Goal: Task Accomplishment & Management: Manage account settings

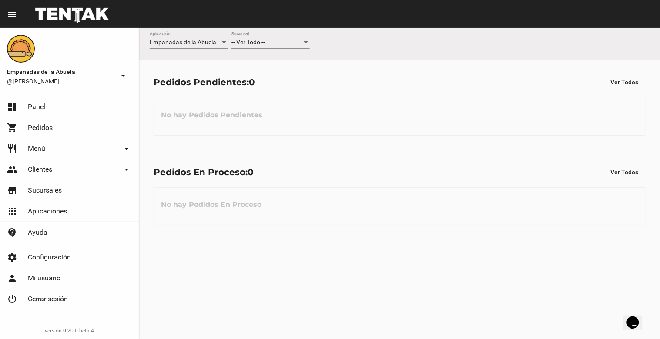
click at [268, 38] on div "-- Ver Todo -- Sucursal" at bounding box center [270, 40] width 78 height 17
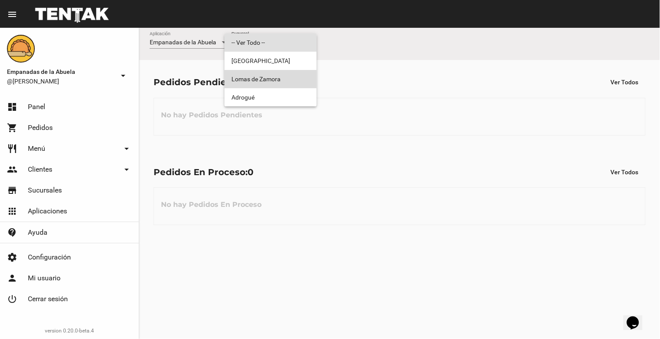
click at [282, 75] on span "Lomas de Zamora" at bounding box center [270, 79] width 78 height 18
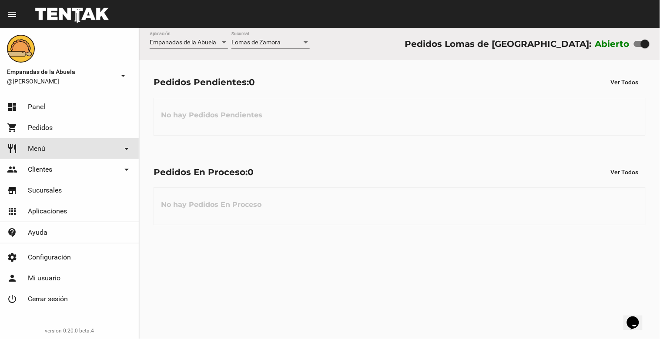
click at [54, 145] on link "restaurant Menú arrow_drop_down" at bounding box center [69, 148] width 139 height 21
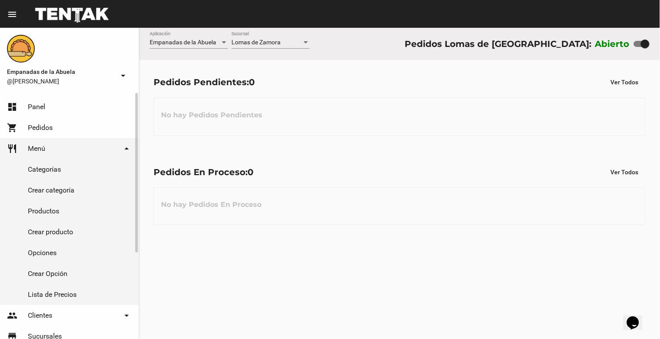
click at [50, 209] on link "Productos" at bounding box center [69, 211] width 139 height 21
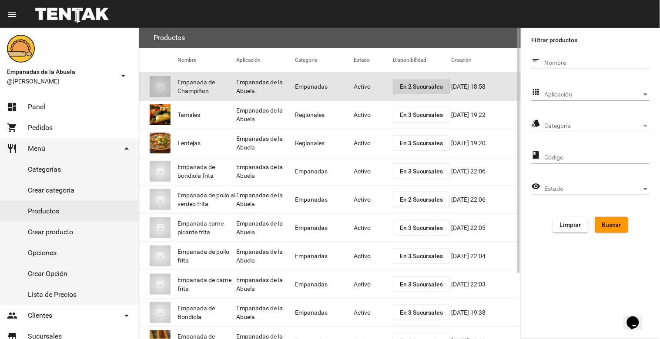
click at [416, 85] on span "En 2 Sucursales" at bounding box center [422, 86] width 44 height 7
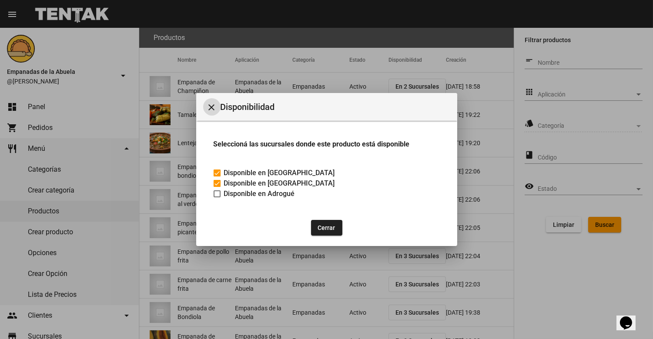
click at [210, 102] on mat-icon "close" at bounding box center [212, 107] width 10 height 10
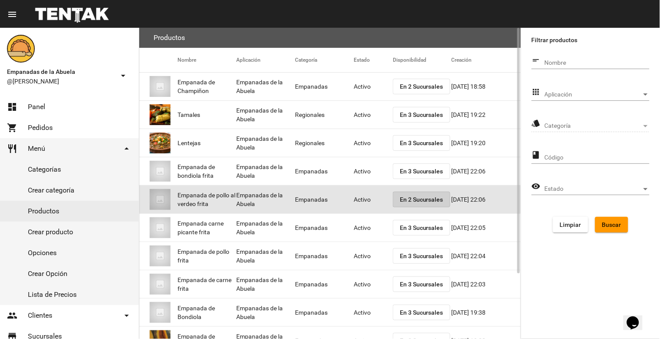
click at [409, 196] on span "En 2 Sucursales" at bounding box center [422, 199] width 44 height 7
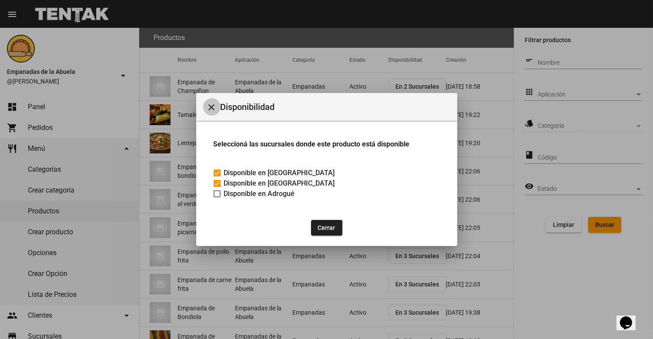
click at [214, 104] on mat-icon "close" at bounding box center [212, 107] width 10 height 10
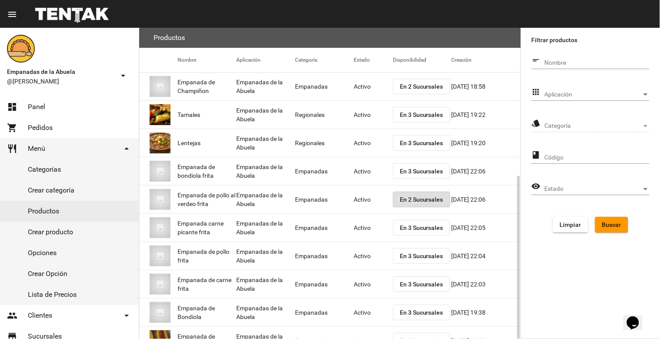
scroll to position [83, 0]
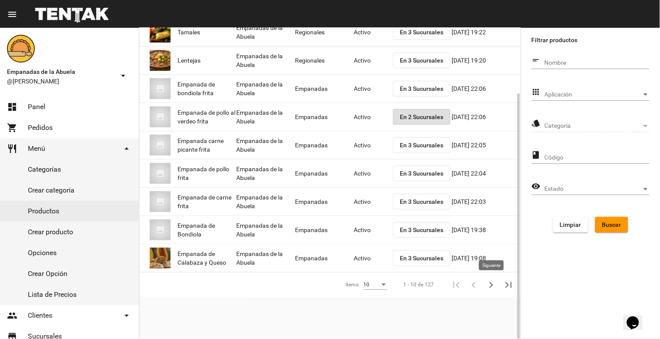
click at [492, 282] on icon "Siguiente" at bounding box center [491, 285] width 12 height 12
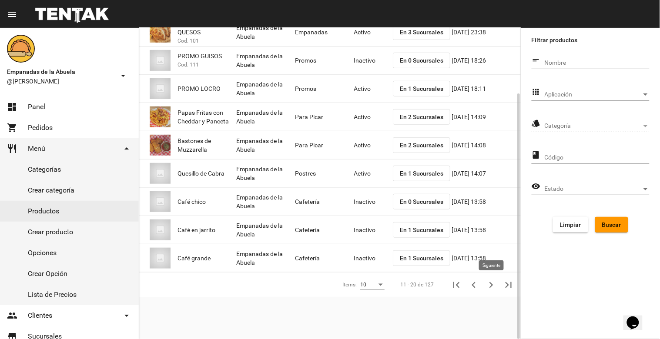
click at [485, 286] on button "Siguiente" at bounding box center [491, 284] width 17 height 17
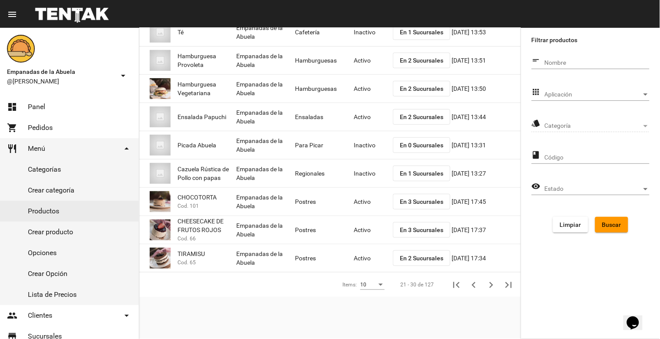
click at [627, 125] on span "Categoría" at bounding box center [593, 126] width 97 height 7
click at [628, 91] on span "Aplicación" at bounding box center [593, 94] width 97 height 7
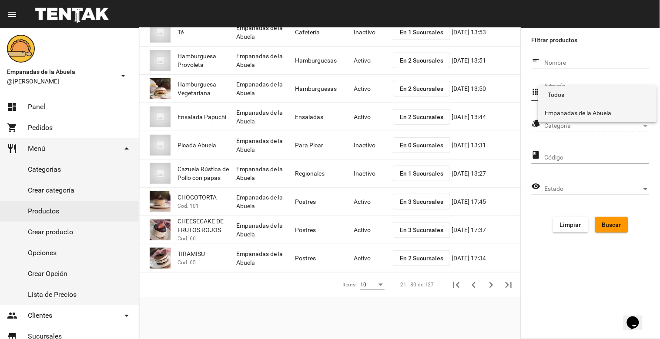
click at [607, 110] on span "Empanadas de la Abuela" at bounding box center [597, 113] width 105 height 18
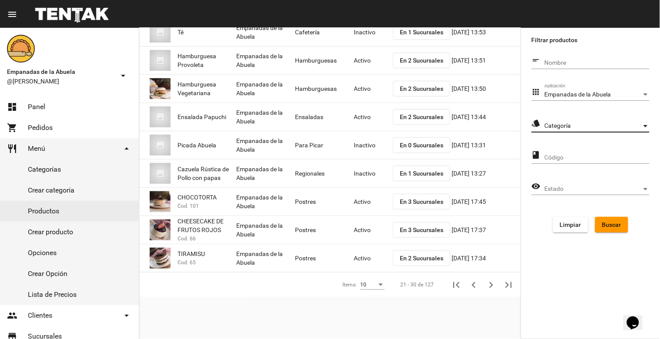
click at [612, 128] on span "Categoría" at bounding box center [593, 126] width 97 height 7
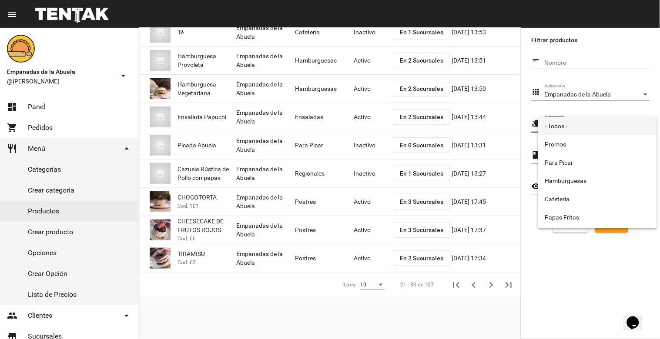
scroll to position [144, 0]
click at [583, 212] on span "Empanadas" at bounding box center [597, 219] width 105 height 18
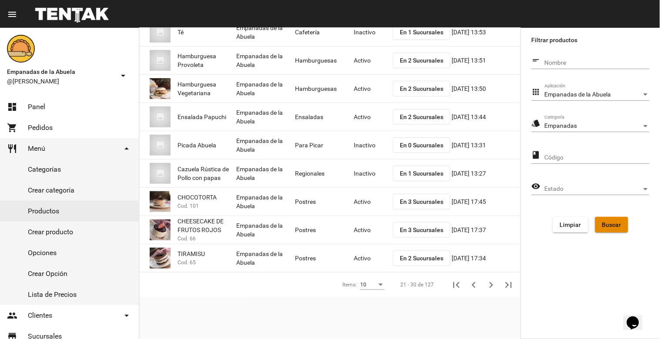
click at [610, 222] on span "Buscar" at bounding box center [611, 224] width 19 height 7
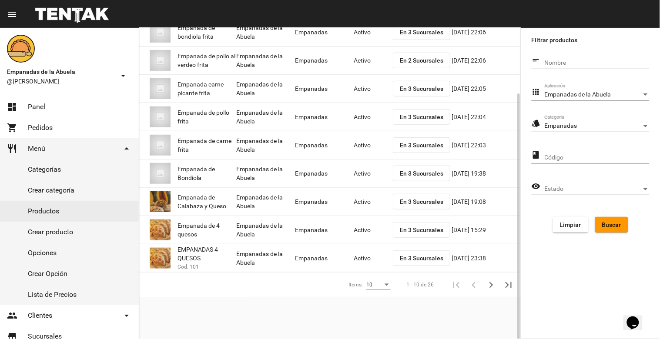
scroll to position [0, 0]
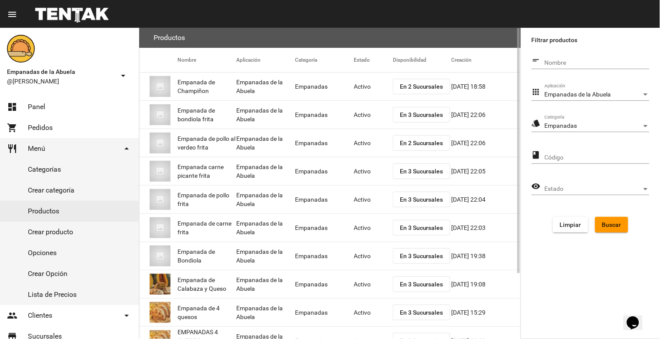
click at [424, 85] on span "En 2 Sucursales" at bounding box center [422, 86] width 44 height 7
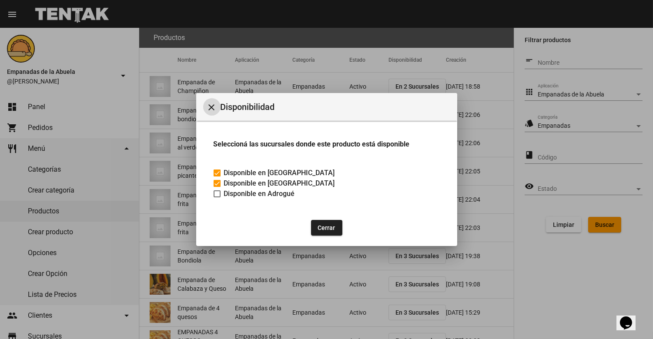
click at [212, 103] on mat-icon "close" at bounding box center [212, 107] width 10 height 10
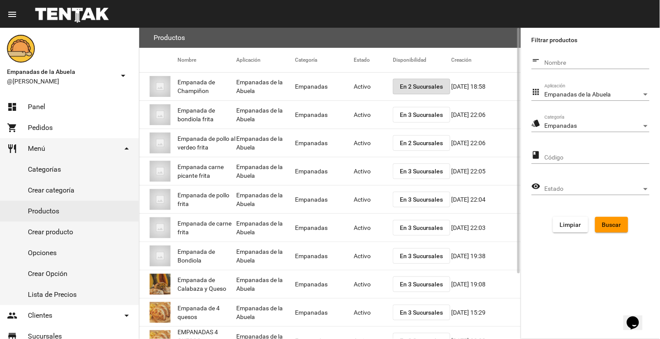
click at [412, 80] on button "En 2 Sucursales" at bounding box center [421, 87] width 57 height 16
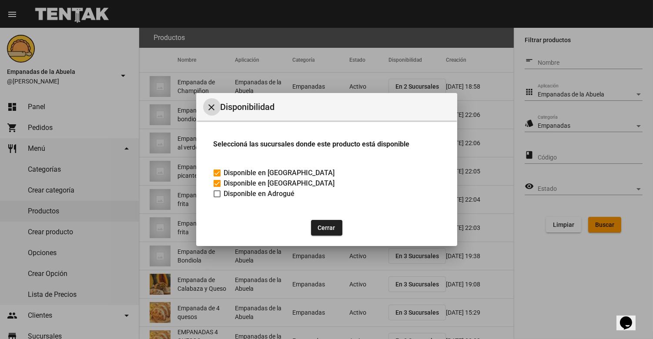
click at [209, 104] on mat-icon "close" at bounding box center [212, 107] width 10 height 10
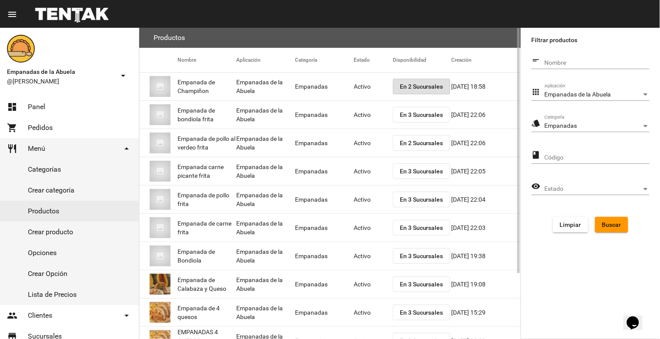
scroll to position [83, 0]
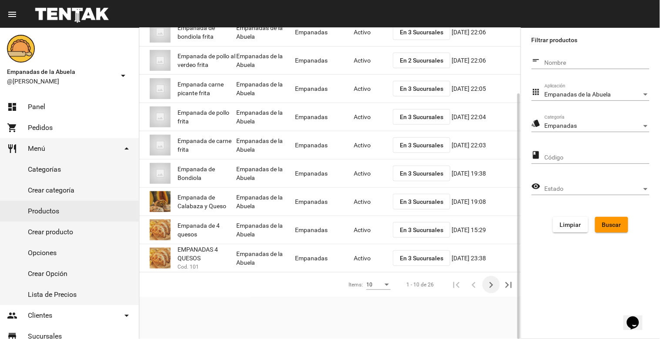
click at [490, 286] on icon "Siguiente" at bounding box center [491, 285] width 12 height 12
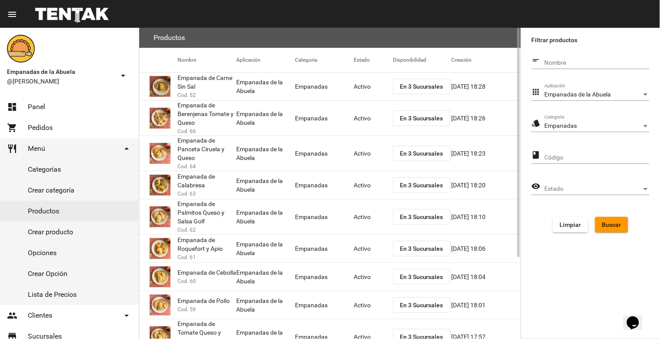
scroll to position [111, 0]
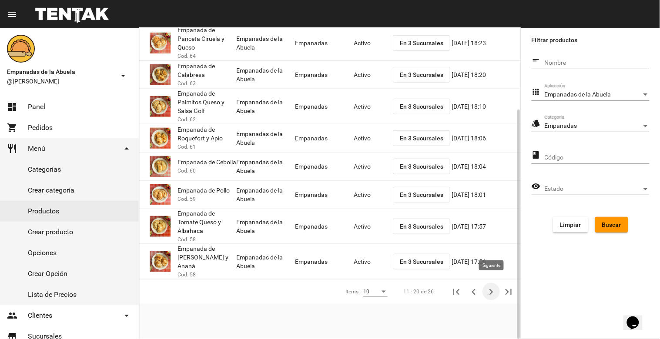
click at [493, 289] on icon "Siguiente" at bounding box center [492, 292] width 4 height 6
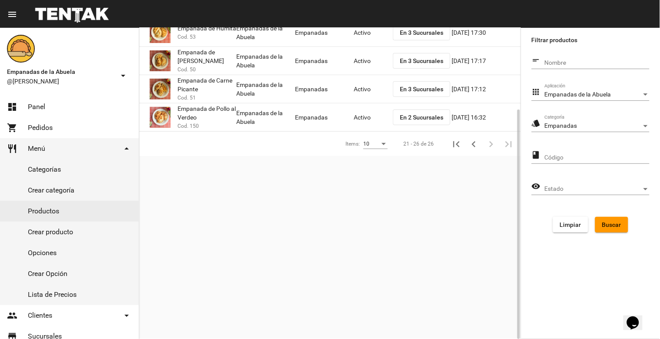
scroll to position [0, 0]
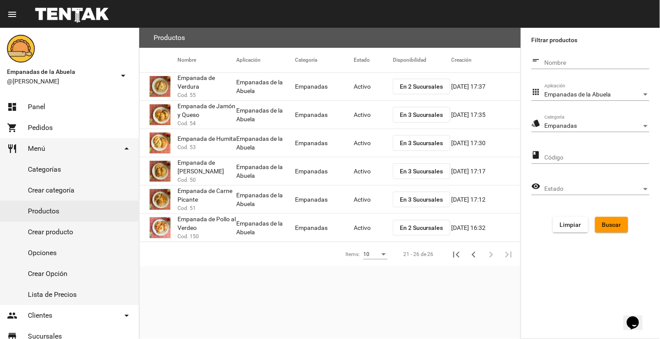
click at [411, 90] on button "En 2 Sucursales" at bounding box center [421, 87] width 57 height 16
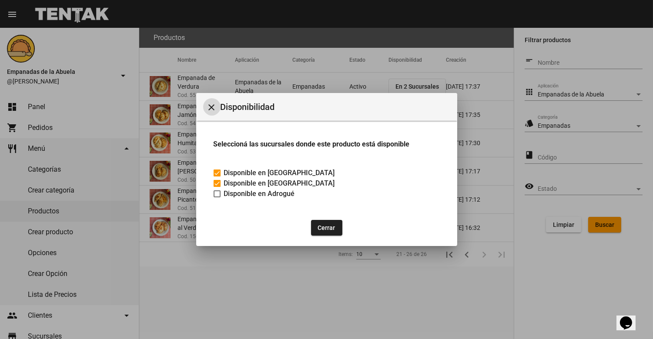
click at [213, 106] on mat-icon "close" at bounding box center [212, 107] width 10 height 10
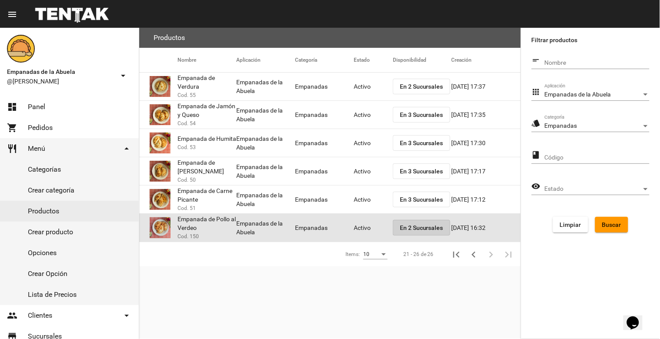
click at [410, 226] on span "En 2 Sucursales" at bounding box center [422, 228] width 44 height 7
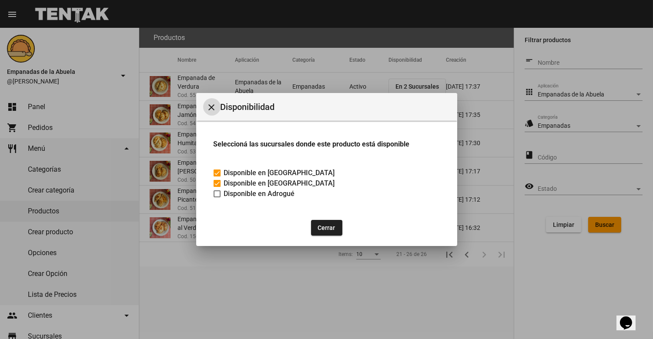
click at [211, 104] on mat-icon "close" at bounding box center [212, 107] width 10 height 10
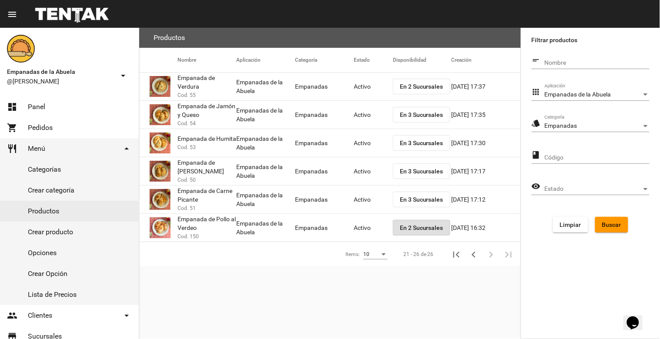
click at [608, 127] on div "Empanadas" at bounding box center [593, 126] width 97 height 7
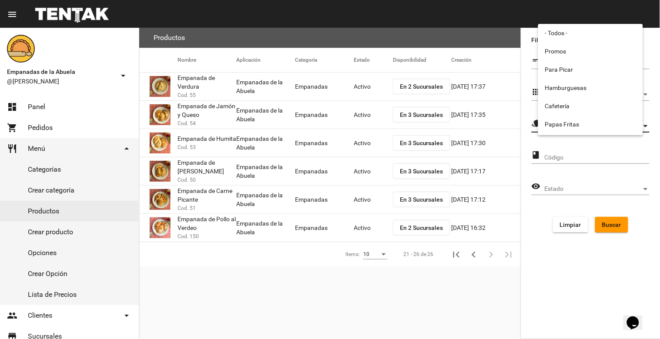
scroll to position [144, 0]
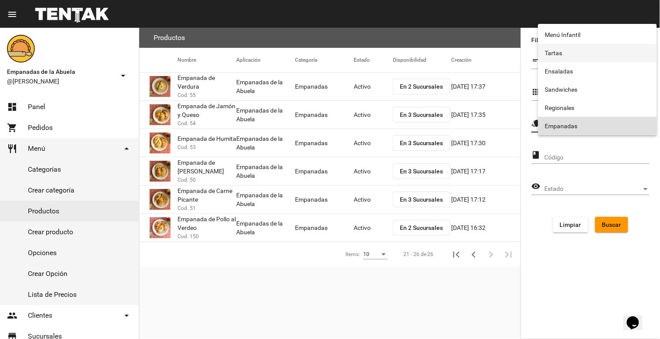
click at [566, 53] on span "Tartas" at bounding box center [597, 53] width 105 height 18
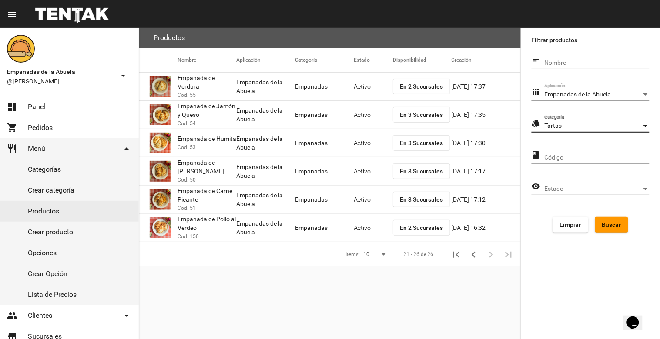
click at [606, 223] on span "Buscar" at bounding box center [611, 224] width 19 height 7
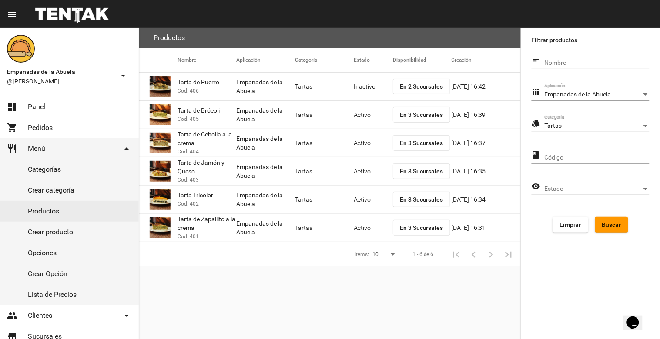
click at [366, 86] on mat-cell "Inactivo" at bounding box center [373, 87] width 39 height 28
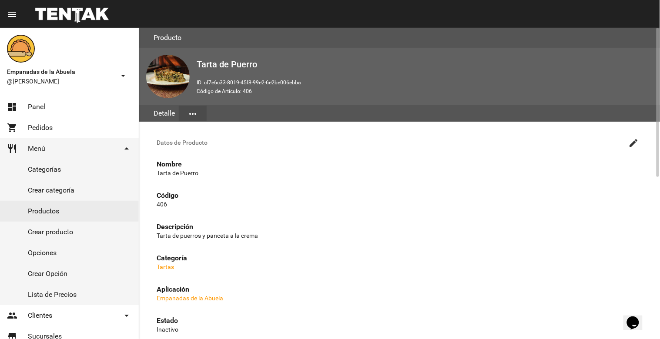
click at [634, 142] on mat-icon "create" at bounding box center [634, 143] width 10 height 10
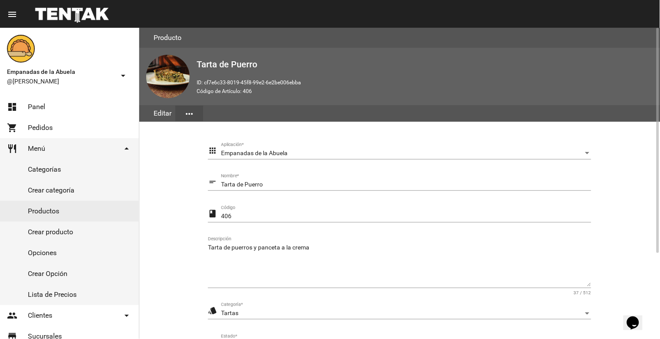
scroll to position [119, 0]
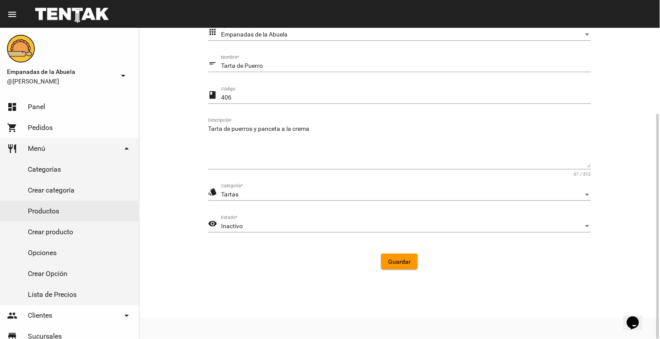
click at [298, 230] on div "Inactivo Estado *" at bounding box center [406, 224] width 370 height 17
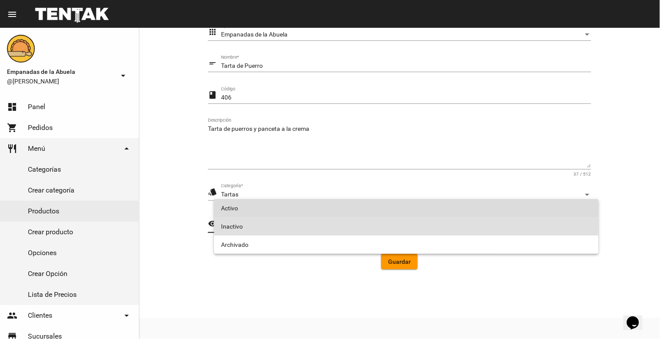
click at [294, 208] on span "Activo" at bounding box center [406, 208] width 371 height 18
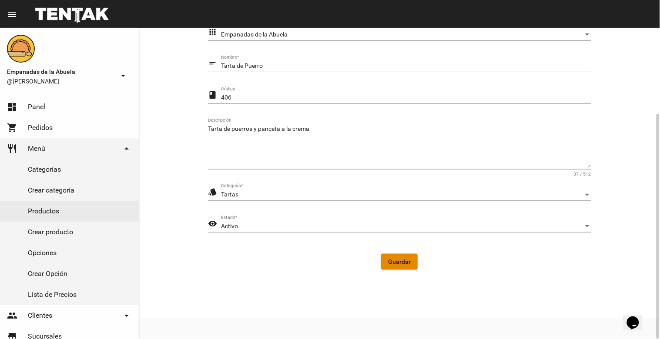
click at [392, 263] on span "Guardar" at bounding box center [399, 261] width 23 height 7
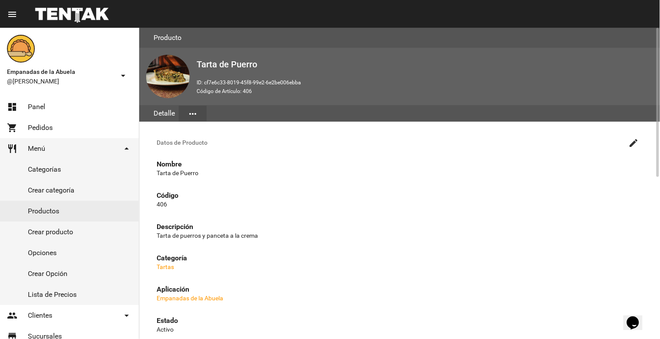
click at [630, 144] on mat-icon "create" at bounding box center [634, 143] width 10 height 10
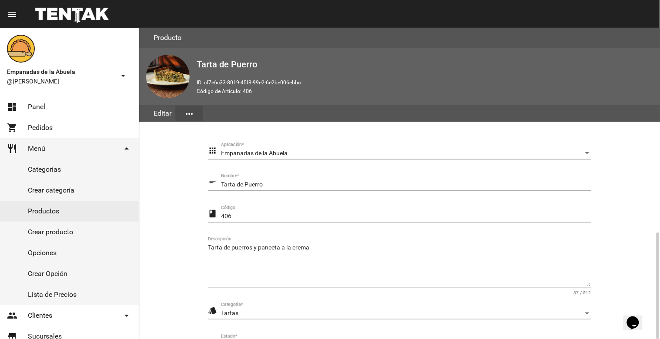
scroll to position [119, 0]
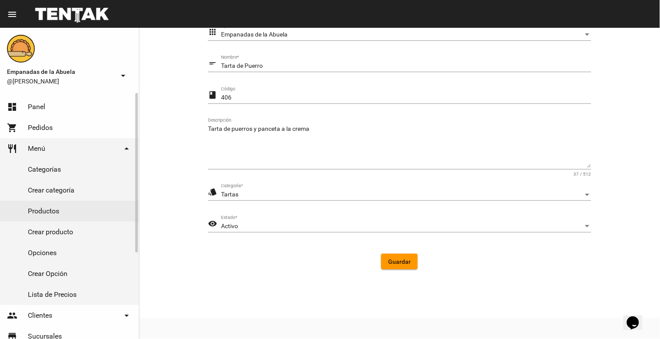
click at [47, 214] on link "Productos" at bounding box center [69, 211] width 139 height 21
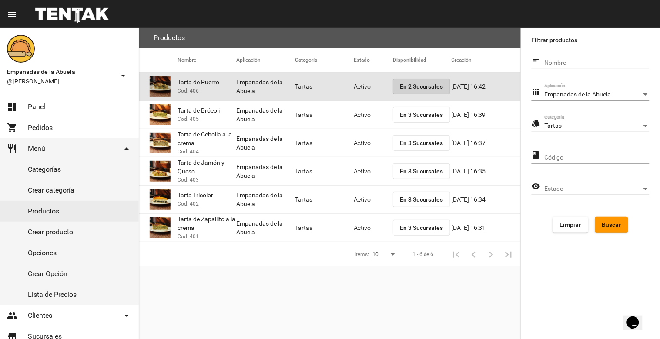
click at [407, 91] on button "En 2 Sucursales" at bounding box center [421, 87] width 57 height 16
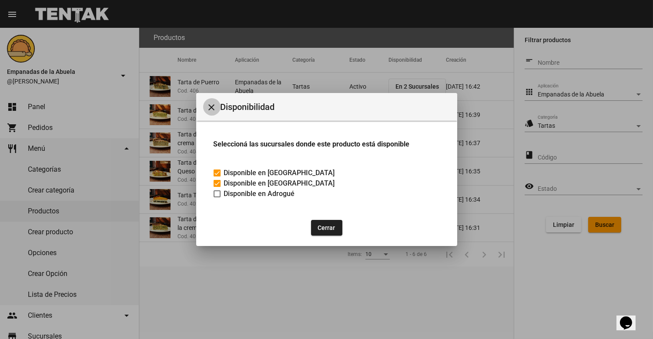
click at [215, 105] on mat-icon "close" at bounding box center [212, 107] width 10 height 10
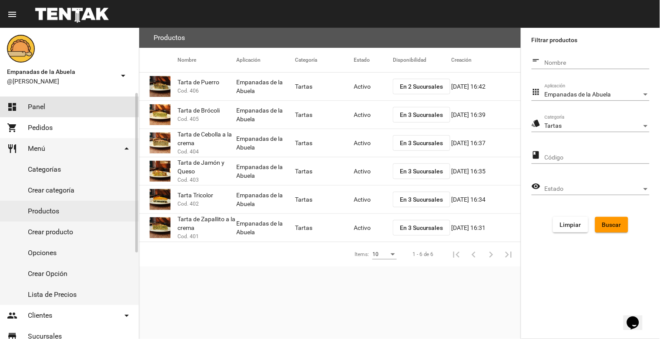
click at [66, 107] on link "dashboard Panel" at bounding box center [69, 107] width 139 height 21
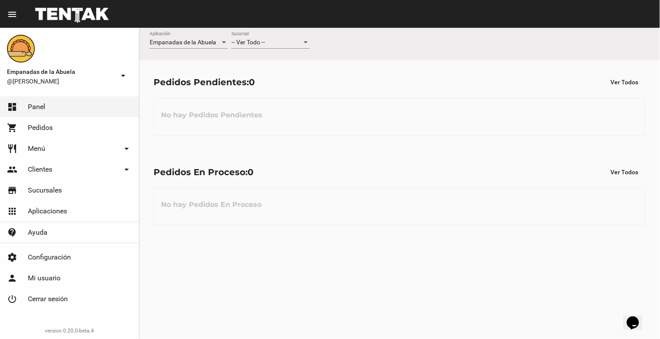
click at [290, 42] on div "-- Ver Todo --" at bounding box center [266, 42] width 70 height 7
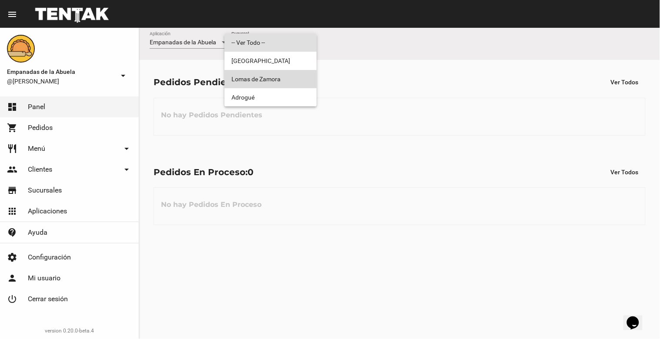
click at [262, 75] on span "Lomas de Zamora" at bounding box center [270, 79] width 78 height 18
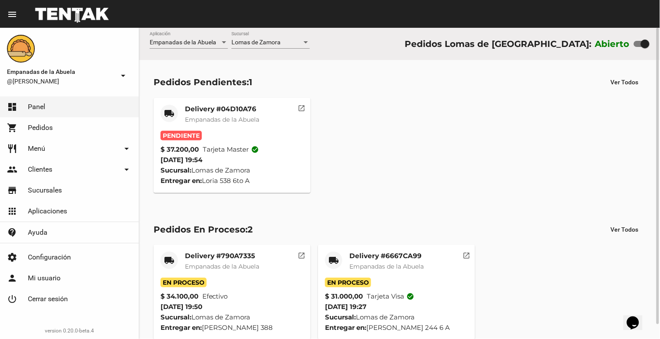
click at [195, 124] on div "Delivery #04D10A76 Empanadas de la Abuela" at bounding box center [222, 118] width 74 height 26
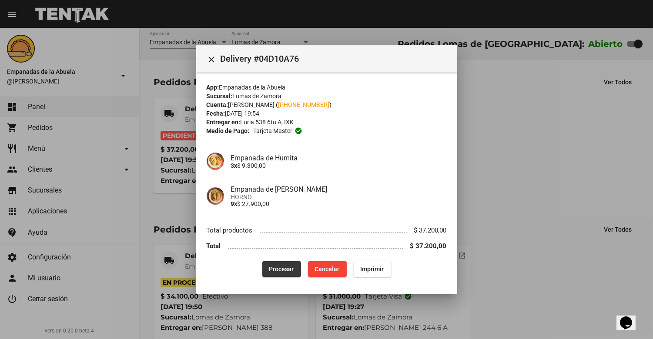
click at [285, 273] on button "Procesar" at bounding box center [281, 270] width 39 height 16
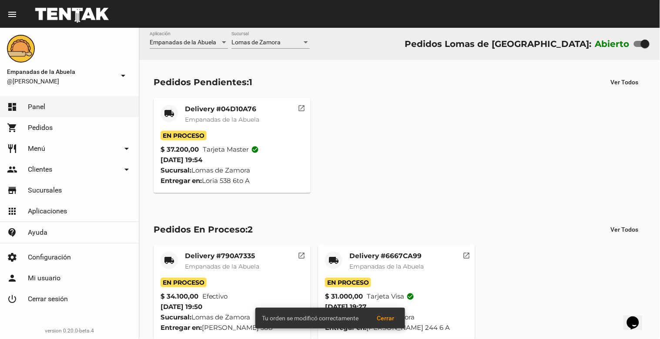
click at [194, 111] on mat-card-title "Delivery #04D10A76" at bounding box center [222, 109] width 74 height 9
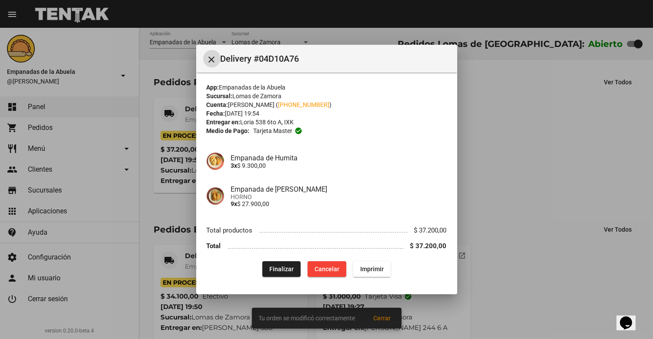
click at [368, 262] on button "Imprimir" at bounding box center [371, 270] width 37 height 16
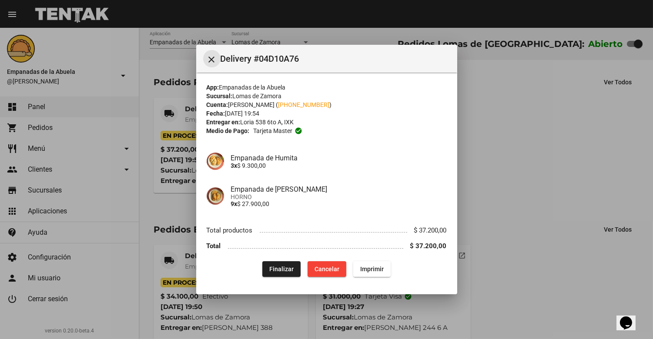
click at [210, 62] on mat-icon "close" at bounding box center [212, 59] width 10 height 10
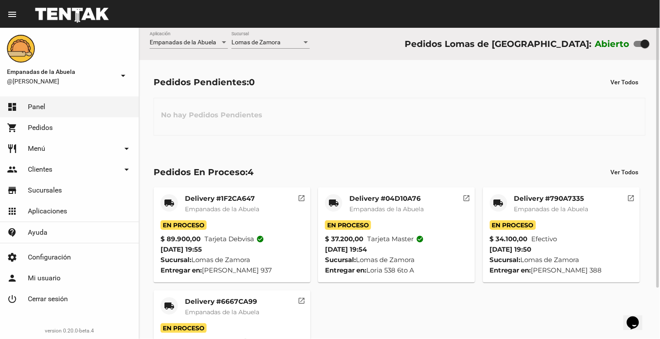
click at [433, 117] on div "No hay Pedidos Pendientes" at bounding box center [400, 117] width 492 height 38
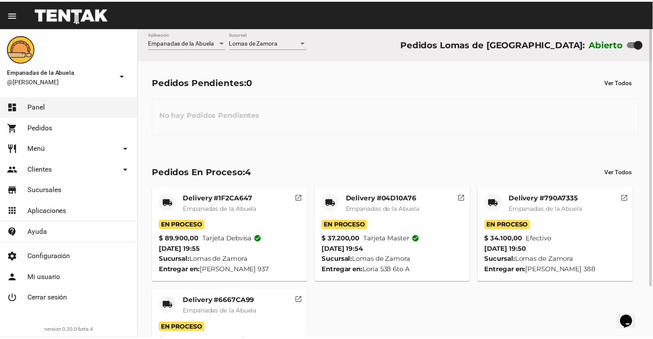
scroll to position [61, 0]
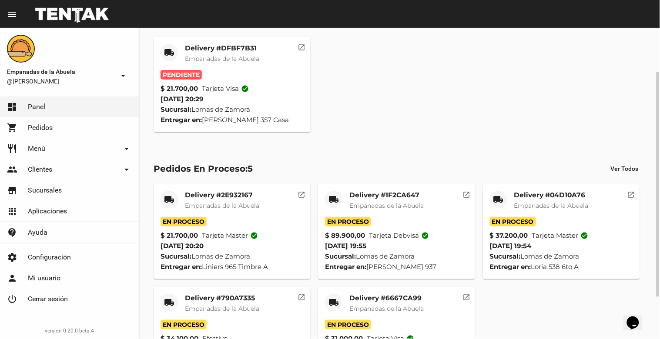
click at [213, 50] on mat-card-title "Delivery #DFBF7B31" at bounding box center [222, 48] width 74 height 9
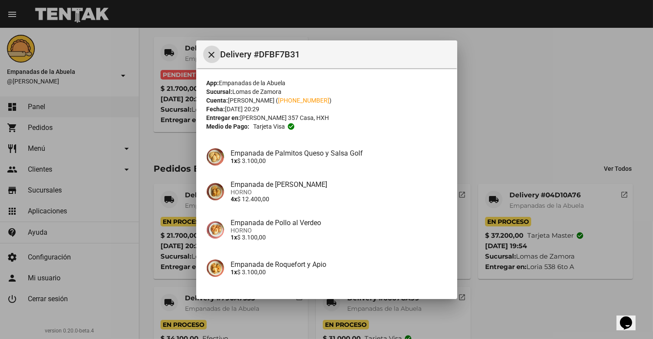
scroll to position [67, 0]
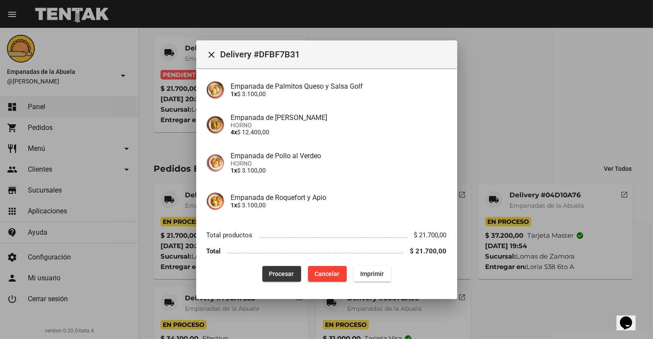
click at [277, 267] on button "Procesar" at bounding box center [281, 274] width 39 height 16
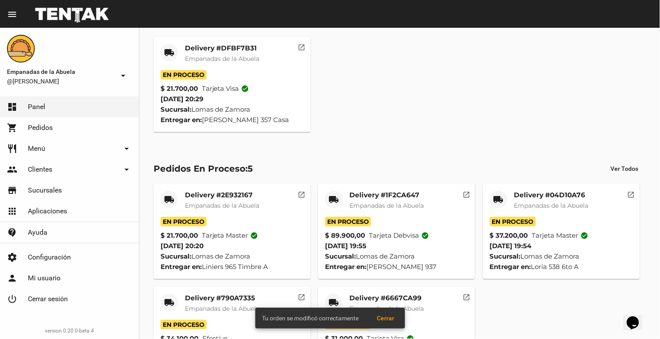
click at [205, 57] on span "Empanadas de la Abuela" at bounding box center [222, 59] width 74 height 8
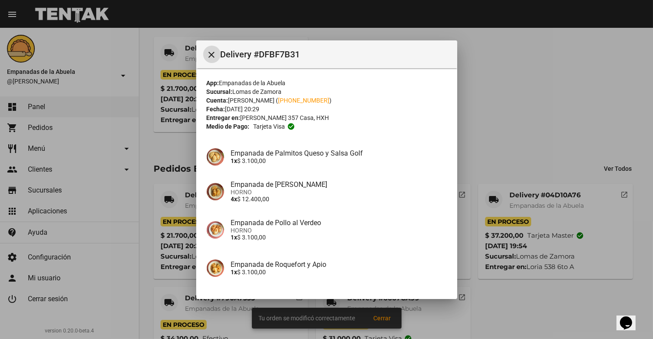
scroll to position [67, 0]
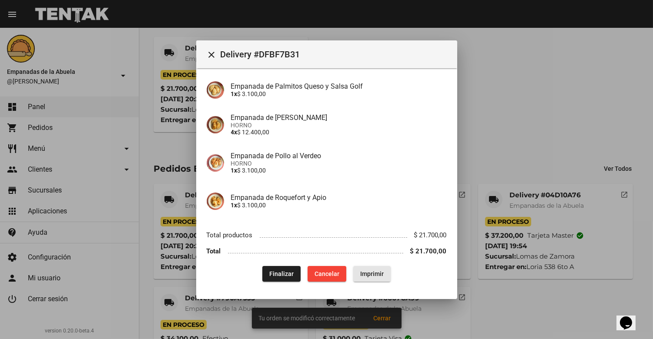
click at [375, 273] on span "Imprimir" at bounding box center [371, 274] width 23 height 7
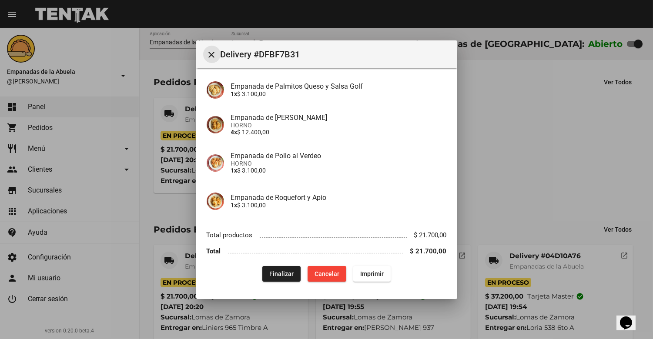
click at [211, 55] on mat-icon "close" at bounding box center [212, 55] width 10 height 10
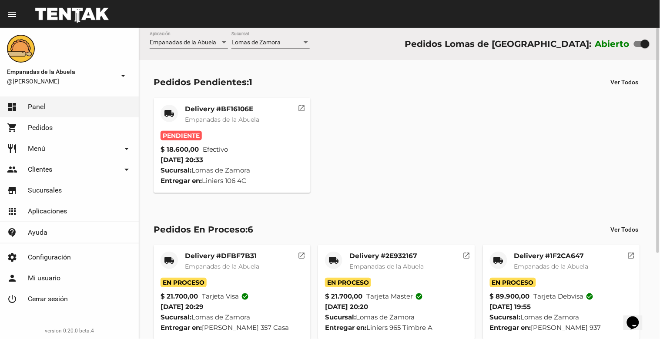
click at [219, 111] on mat-card-title "Delivery #BF16106E" at bounding box center [222, 109] width 74 height 9
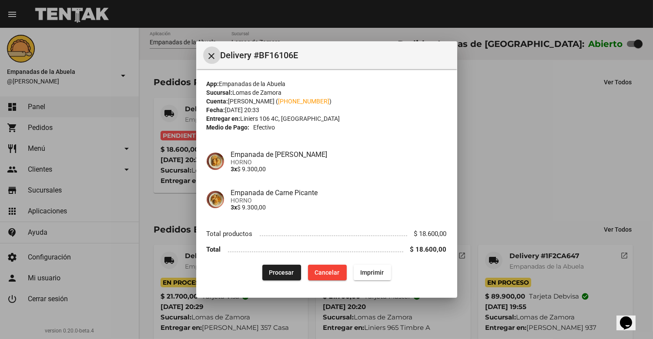
click at [280, 271] on span "Procesar" at bounding box center [281, 272] width 25 height 7
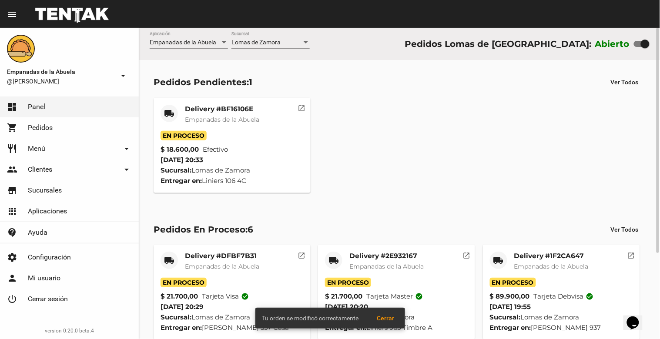
click at [220, 108] on mat-card-title "Delivery #BF16106E" at bounding box center [222, 109] width 74 height 9
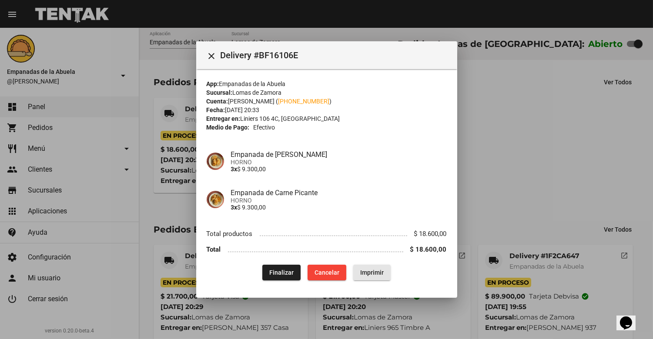
click at [372, 267] on button "Imprimir" at bounding box center [371, 273] width 37 height 16
click at [212, 58] on mat-icon "close" at bounding box center [212, 56] width 10 height 10
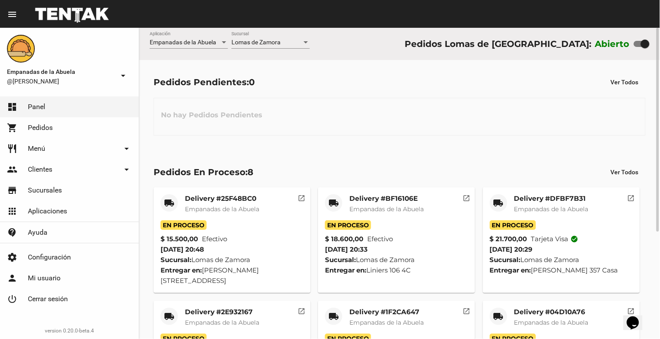
click at [285, 38] on div "Lomas de Zamora Sucursal" at bounding box center [270, 40] width 78 height 17
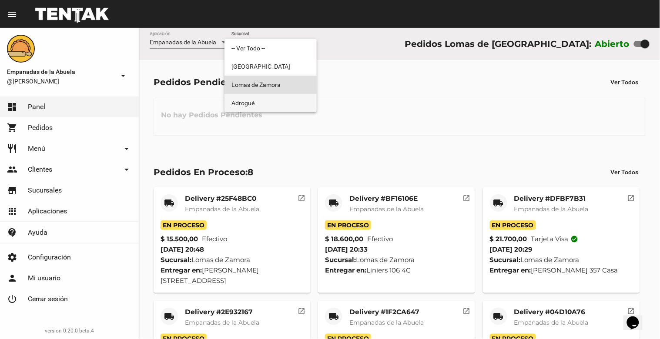
click at [276, 97] on span "Adrogué" at bounding box center [270, 103] width 78 height 18
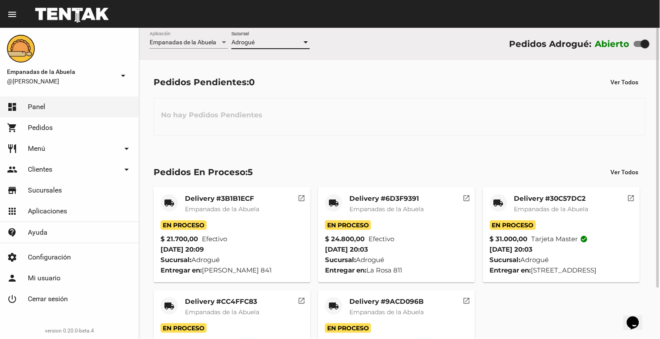
click at [282, 41] on div "Adrogué" at bounding box center [266, 42] width 70 height 7
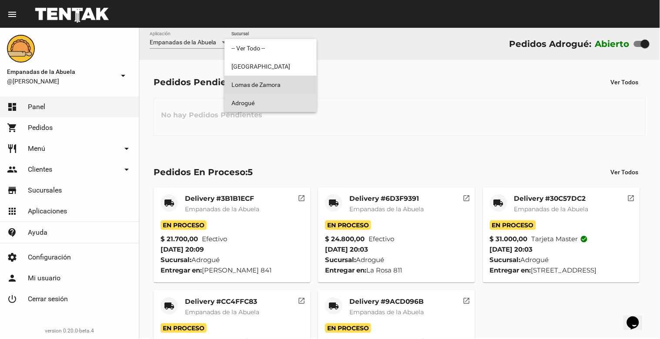
click at [272, 85] on span "Lomas de Zamora" at bounding box center [270, 85] width 78 height 18
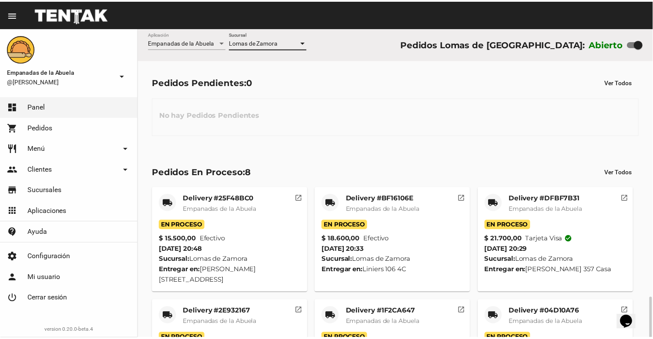
scroll to position [164, 0]
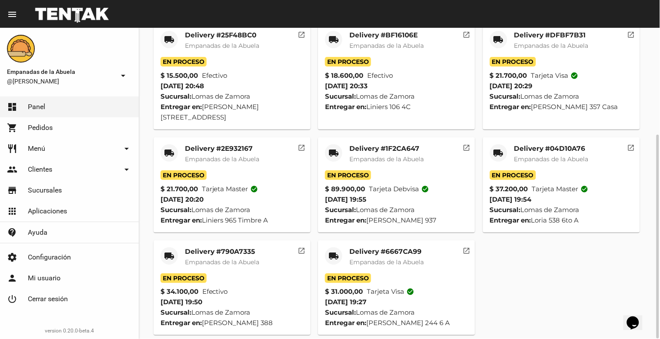
click at [389, 258] on span "Empanadas de la Abuela" at bounding box center [386, 262] width 74 height 8
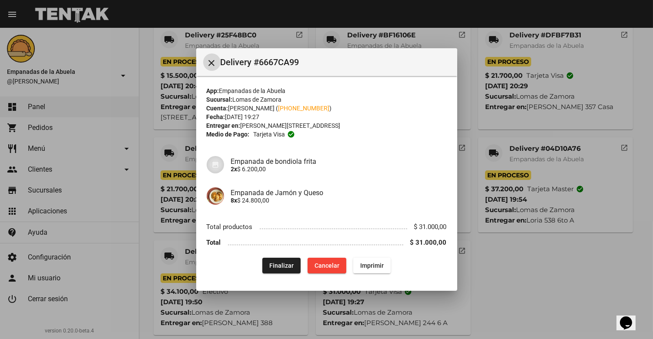
click at [272, 260] on button "Finalizar" at bounding box center [281, 266] width 38 height 16
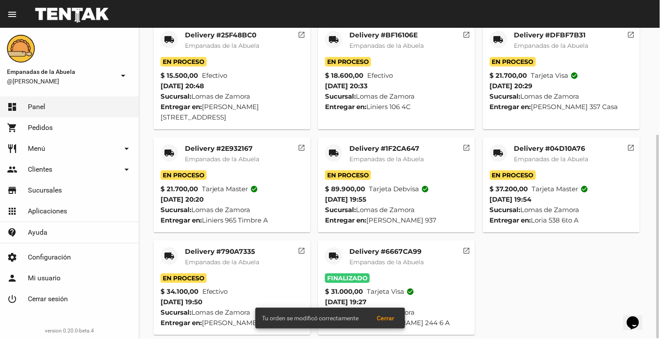
click at [223, 248] on mat-card-title "Delivery #790A7335" at bounding box center [222, 252] width 74 height 9
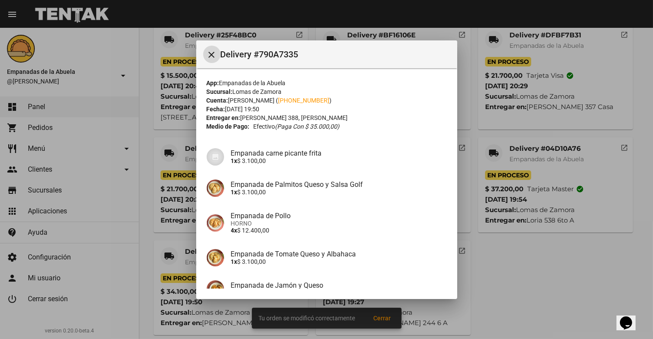
scroll to position [116, 0]
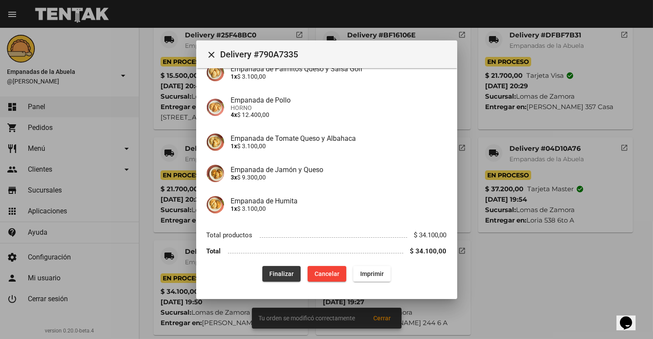
click at [271, 272] on span "Finalizar" at bounding box center [281, 274] width 24 height 7
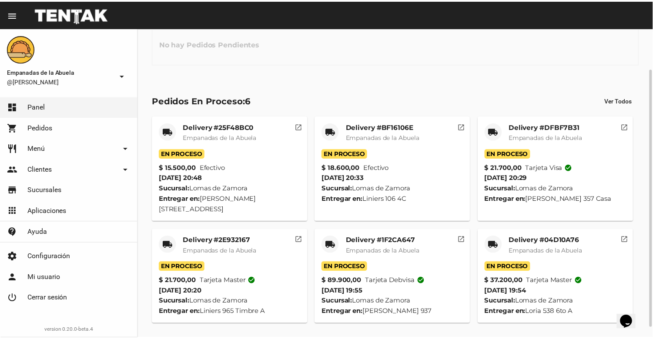
scroll to position [61, 0]
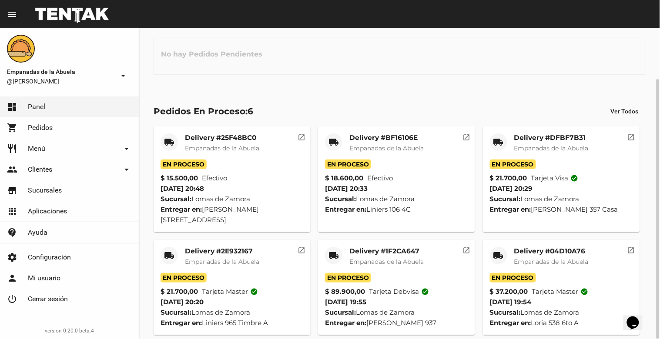
click at [550, 258] on span "Empanadas de la Abuela" at bounding box center [551, 262] width 74 height 8
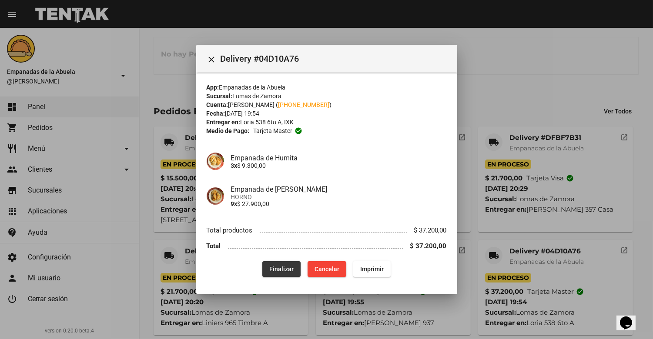
click at [283, 275] on button "Finalizar" at bounding box center [281, 270] width 38 height 16
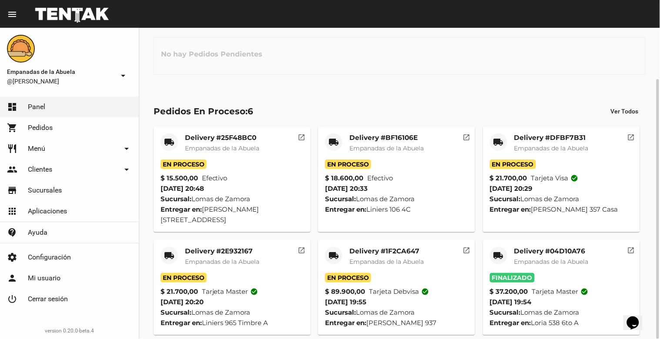
click at [389, 240] on mat-card "local_shipping Delivery #1F2CA647 Empanadas de la Abuela En Proceso $ 89.900,00…" at bounding box center [396, 287] width 157 height 95
click at [383, 258] on span "Empanadas de la Abuela" at bounding box center [386, 262] width 74 height 8
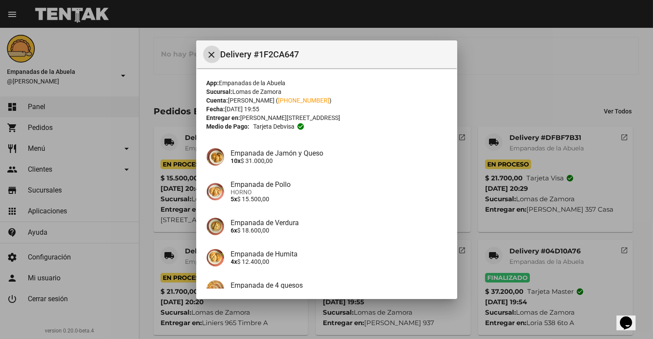
scroll to position [116, 0]
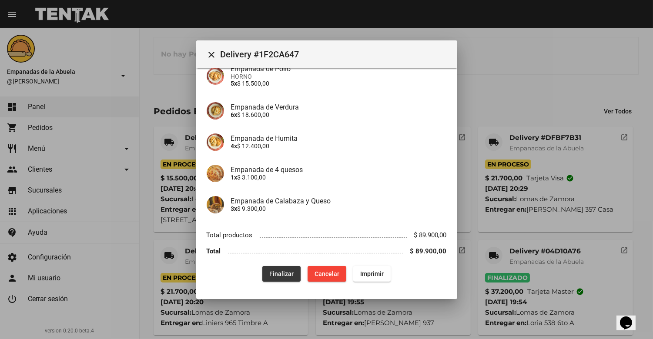
click at [269, 272] on span "Finalizar" at bounding box center [281, 274] width 24 height 7
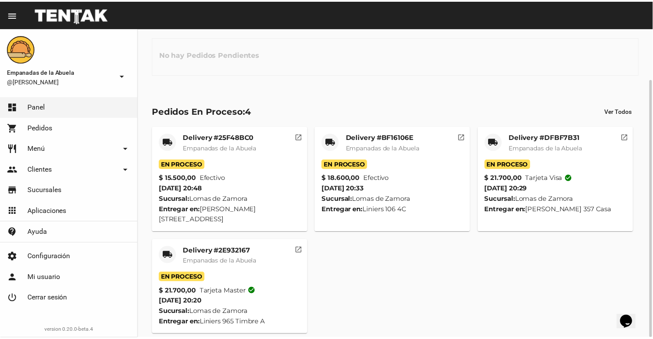
scroll to position [0, 0]
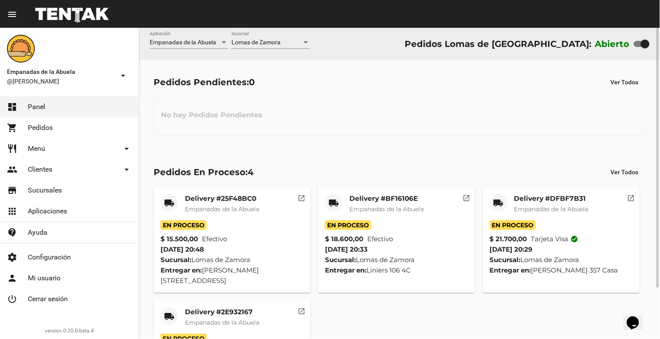
click at [268, 42] on span "Lomas de Zamora" at bounding box center [255, 42] width 49 height 7
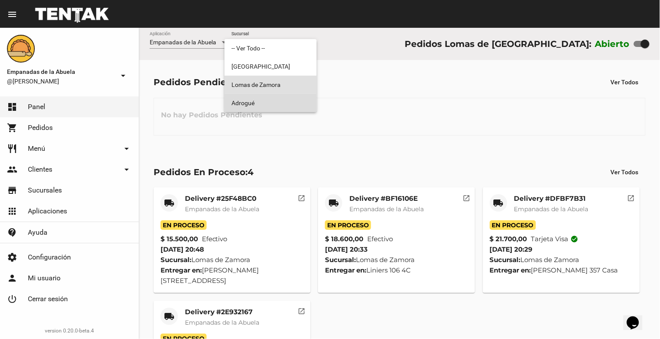
click at [266, 98] on span "Adrogué" at bounding box center [270, 103] width 78 height 18
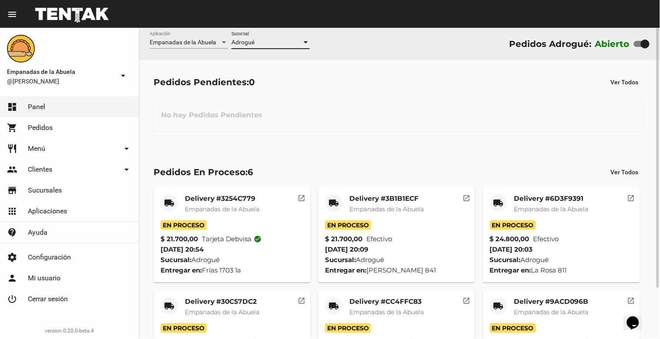
click at [282, 39] on div "Adrogué Sucursal" at bounding box center [270, 40] width 78 height 17
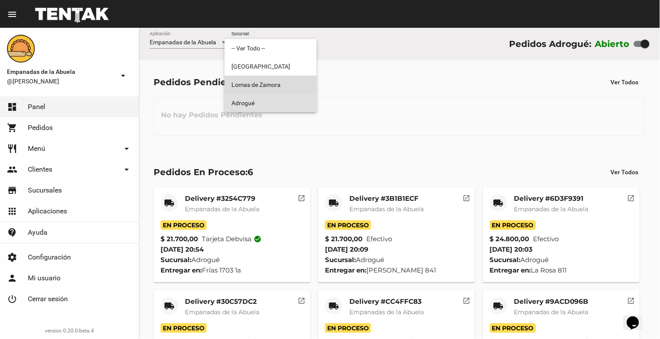
click at [276, 79] on span "Lomas de Zamora" at bounding box center [270, 85] width 78 height 18
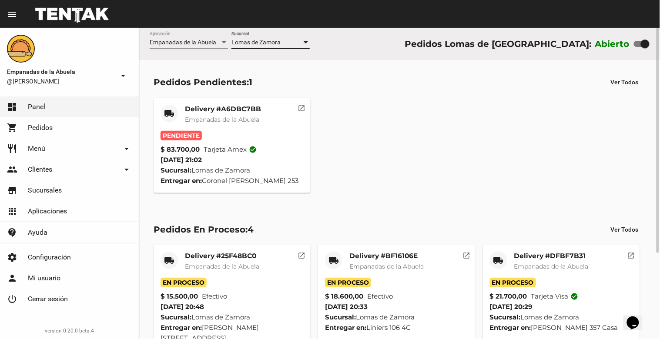
click at [219, 111] on mat-card-title "Delivery #A6DBC7BB" at bounding box center [223, 109] width 76 height 9
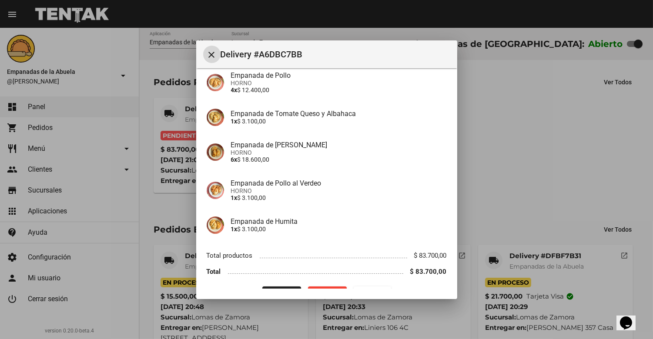
scroll to position [262, 0]
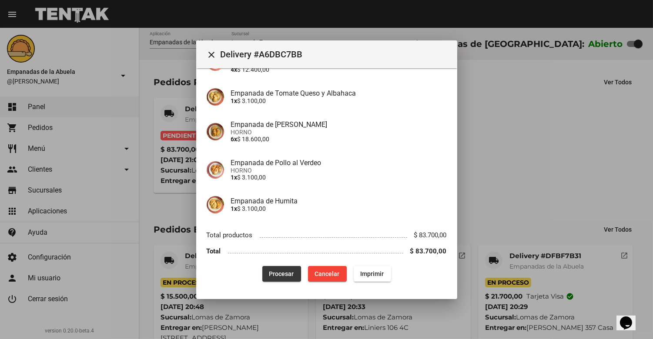
click at [276, 275] on span "Procesar" at bounding box center [281, 274] width 25 height 7
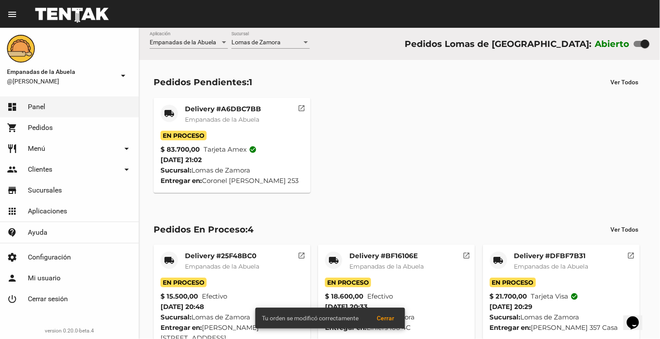
click at [212, 115] on mat-card-subtitle "Empanadas de la Abuela" at bounding box center [223, 119] width 76 height 9
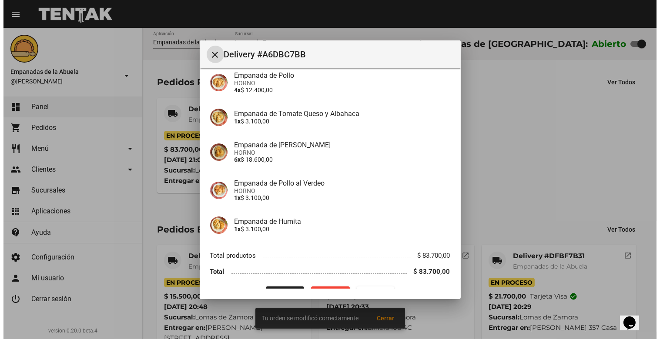
scroll to position [262, 0]
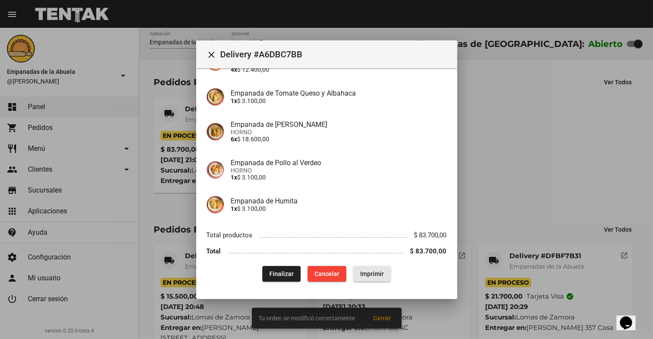
click at [367, 275] on span "Imprimir" at bounding box center [371, 274] width 23 height 7
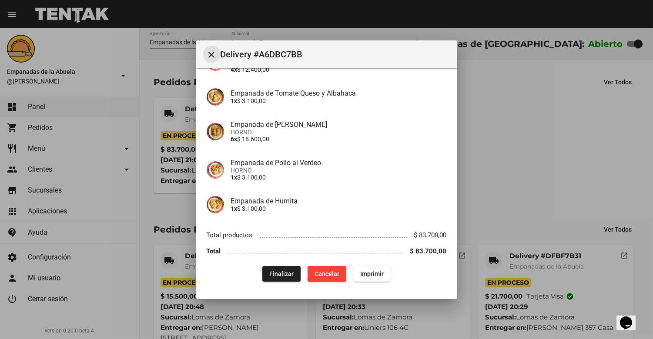
click at [212, 48] on button "close" at bounding box center [211, 54] width 17 height 17
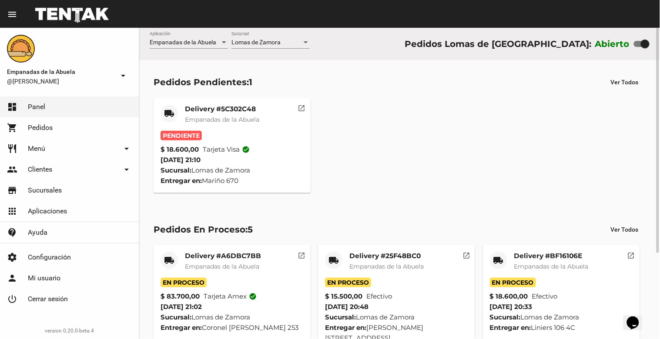
click at [207, 109] on mat-card-title "Delivery #5C302C48" at bounding box center [222, 109] width 74 height 9
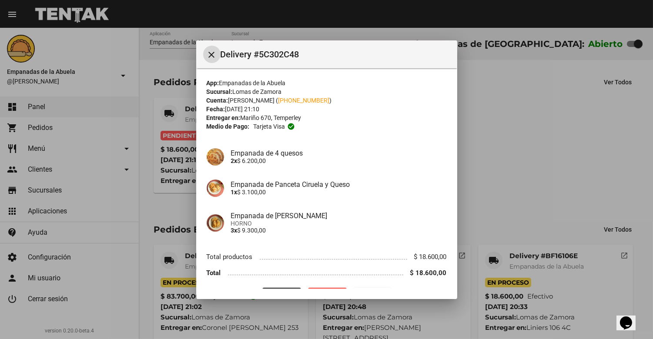
scroll to position [22, 0]
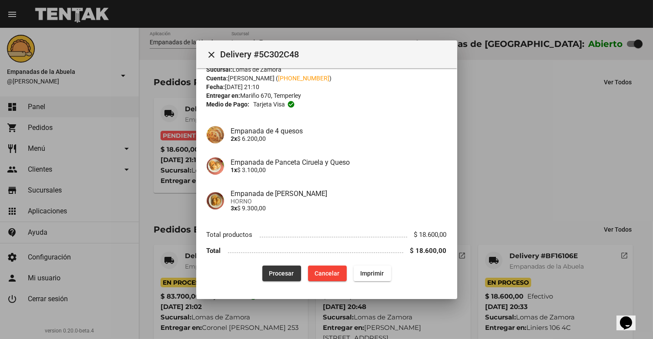
click at [280, 272] on span "Procesar" at bounding box center [281, 273] width 25 height 7
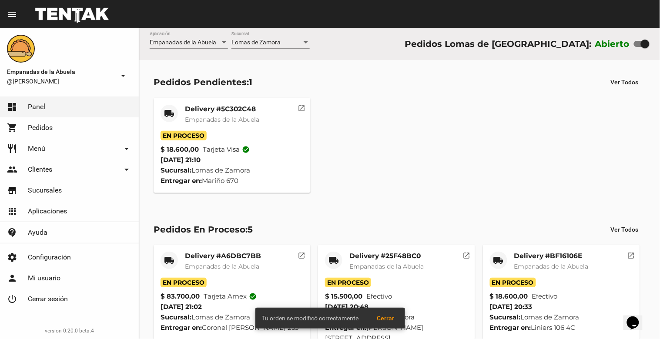
click at [224, 115] on mat-card-subtitle "Empanadas de la Abuela" at bounding box center [222, 119] width 74 height 9
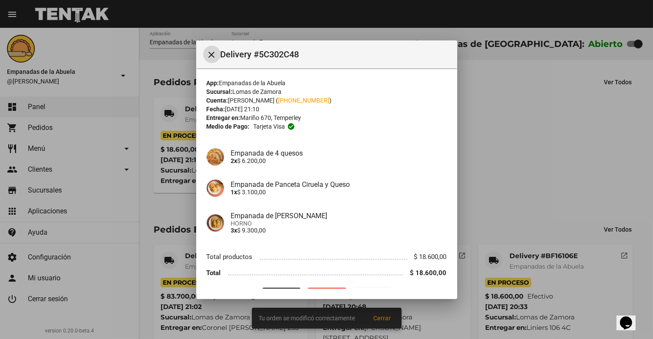
scroll to position [22, 0]
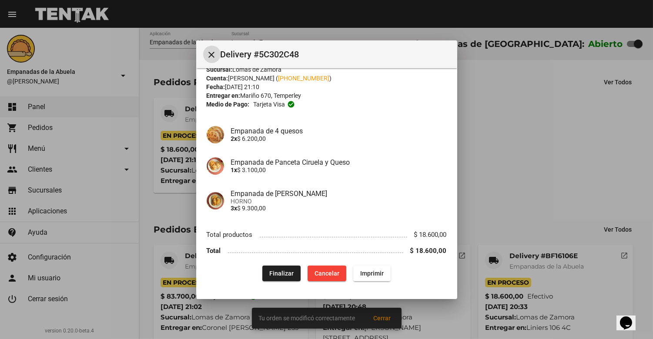
click at [371, 268] on button "Imprimir" at bounding box center [371, 274] width 37 height 16
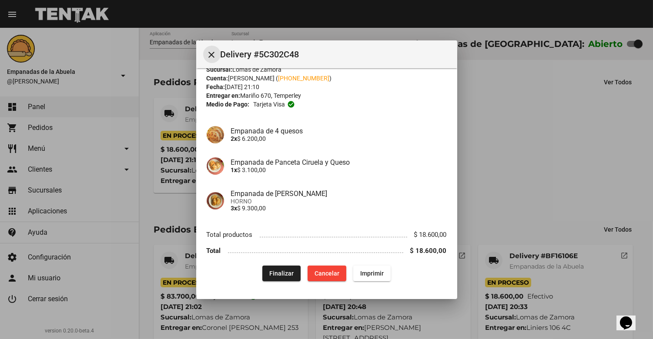
click at [213, 57] on mat-icon "close" at bounding box center [212, 55] width 10 height 10
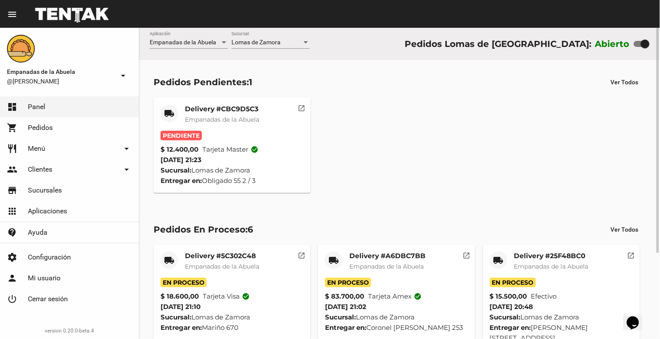
click at [220, 117] on span "Empanadas de la Abuela" at bounding box center [222, 120] width 74 height 8
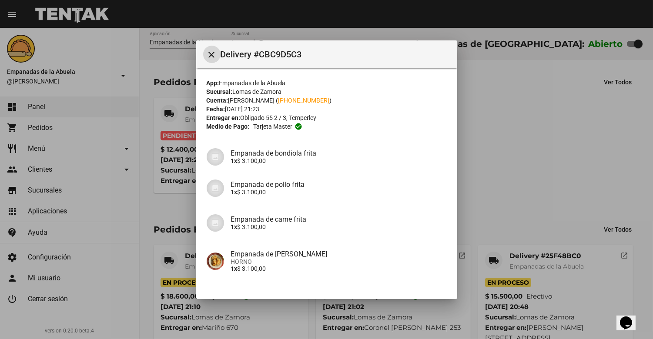
scroll to position [60, 0]
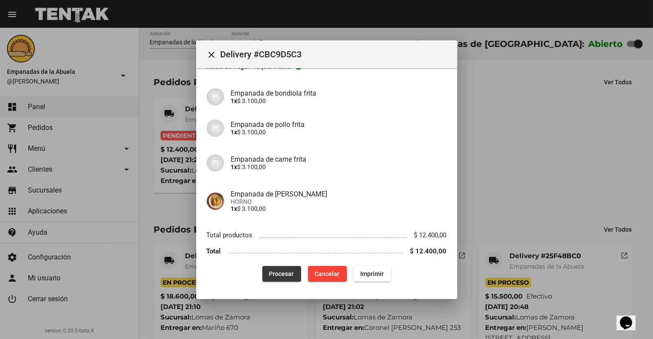
click at [276, 277] on button "Procesar" at bounding box center [281, 274] width 39 height 16
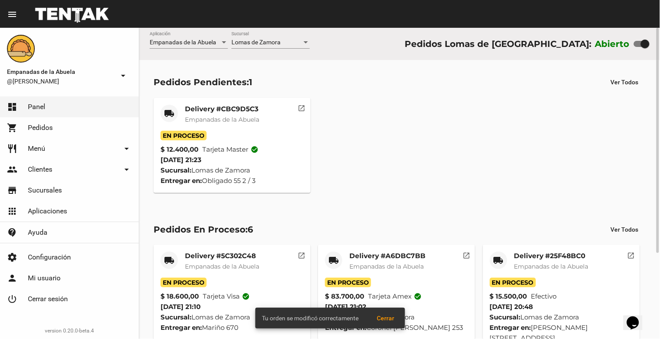
click at [214, 114] on div "Delivery #CBC9D5C3 Empanadas de la Abuela" at bounding box center [222, 118] width 74 height 26
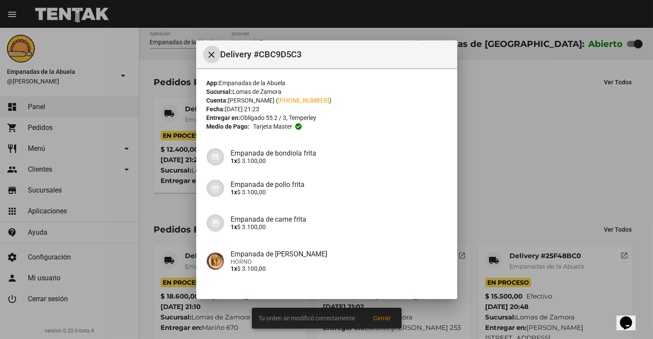
scroll to position [60, 0]
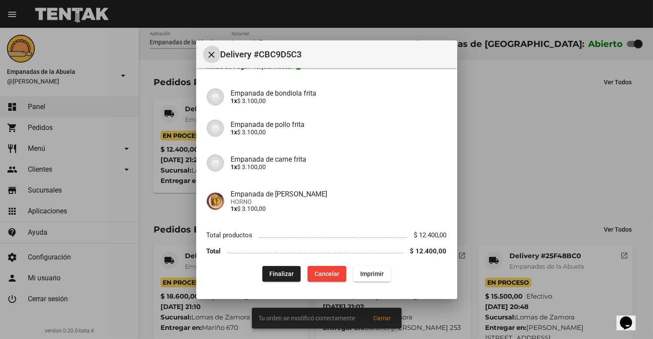
click at [384, 275] on button "Imprimir" at bounding box center [371, 274] width 37 height 16
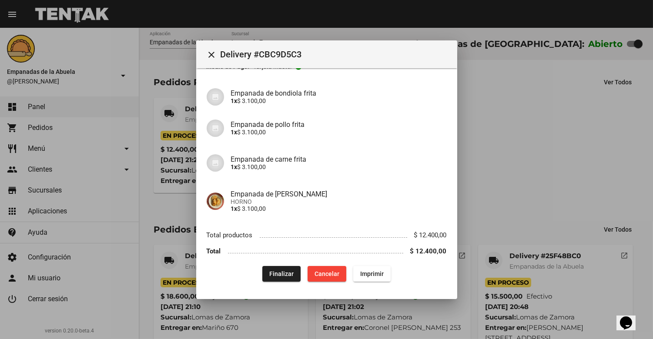
click at [205, 53] on button "close" at bounding box center [211, 54] width 17 height 17
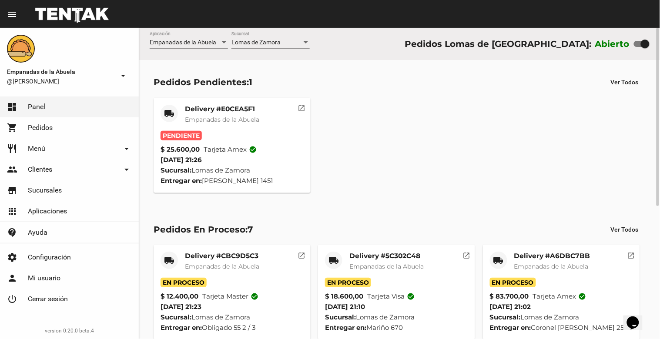
click at [218, 110] on mat-card-title "Delivery #E0CEA5F1" at bounding box center [222, 109] width 74 height 9
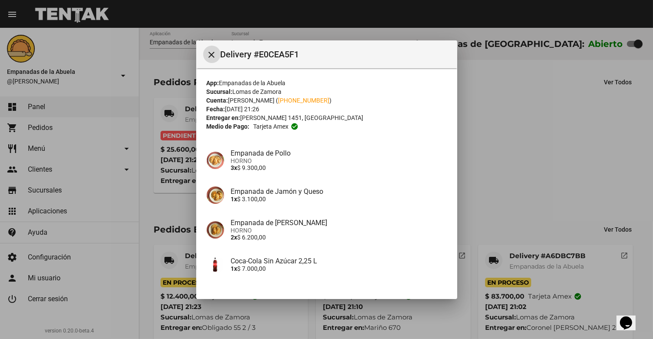
scroll to position [60, 0]
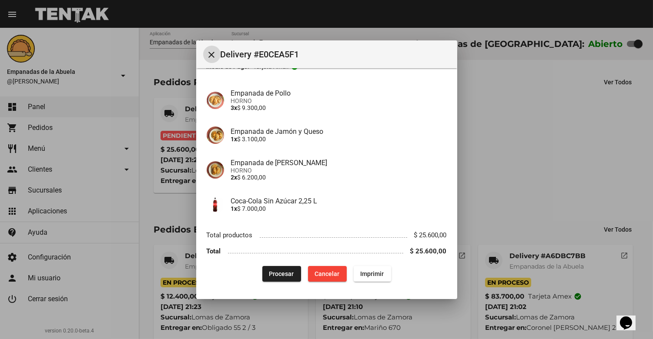
click at [273, 268] on button "Procesar" at bounding box center [281, 274] width 39 height 16
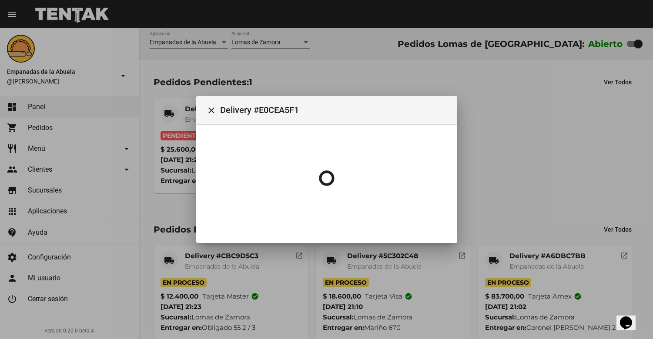
scroll to position [0, 0]
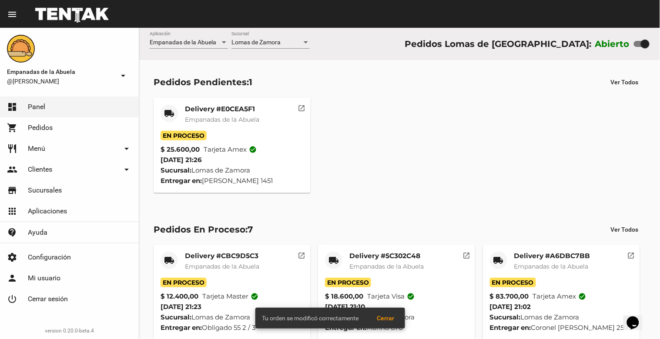
click at [205, 111] on mat-card-title "Delivery #E0CEA5F1" at bounding box center [222, 109] width 74 height 9
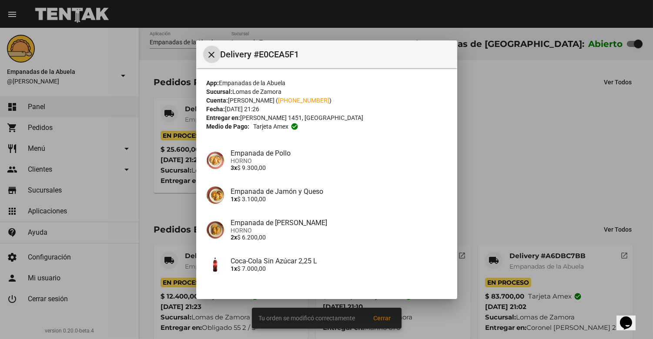
scroll to position [60, 0]
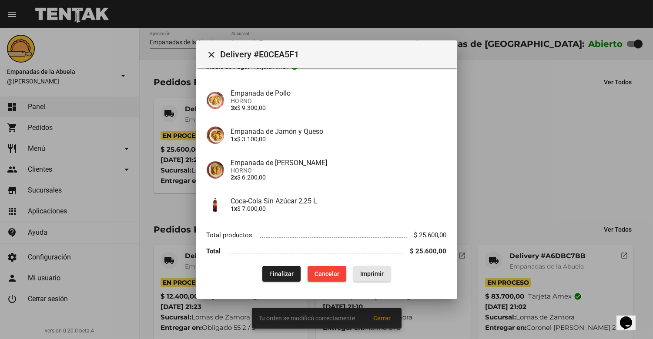
click at [356, 267] on button "Imprimir" at bounding box center [371, 274] width 37 height 16
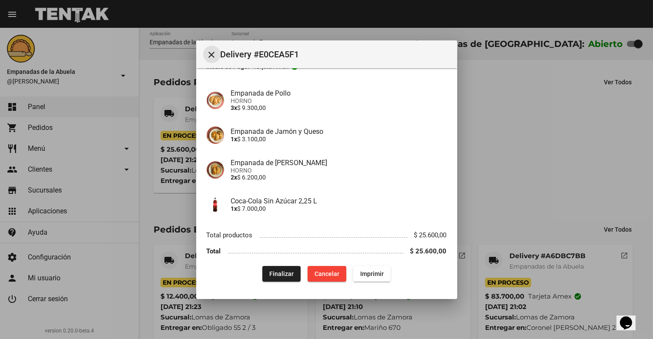
click at [212, 58] on mat-icon "close" at bounding box center [212, 55] width 10 height 10
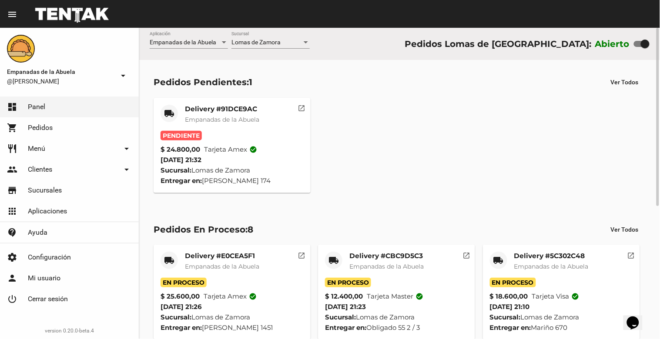
click at [189, 112] on mat-card-title "Delivery #91DCE9AC" at bounding box center [222, 109] width 74 height 9
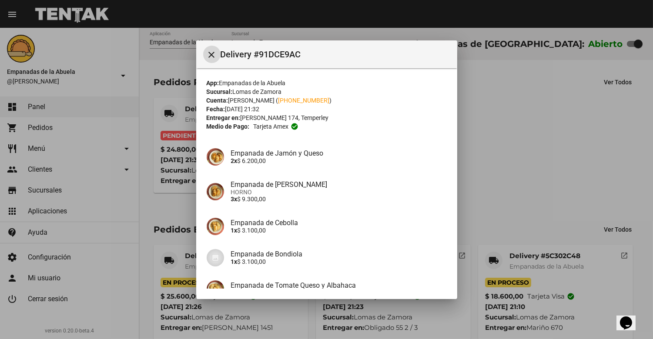
scroll to position [84, 0]
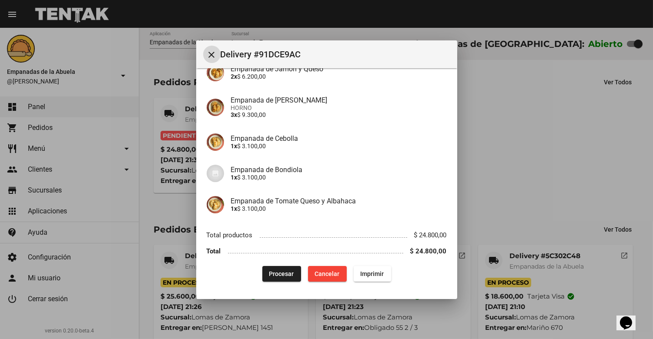
click at [281, 271] on span "Procesar" at bounding box center [281, 274] width 25 height 7
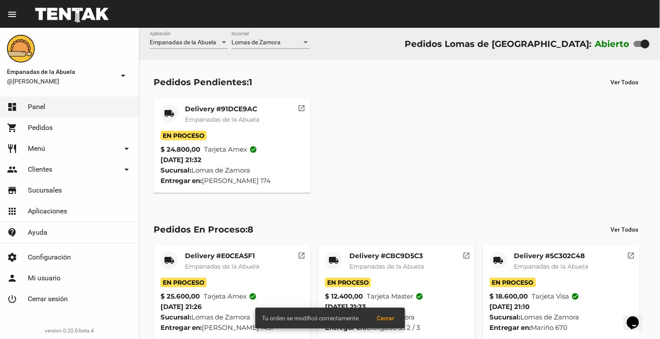
click at [176, 114] on div "local_shipping" at bounding box center [169, 113] width 17 height 17
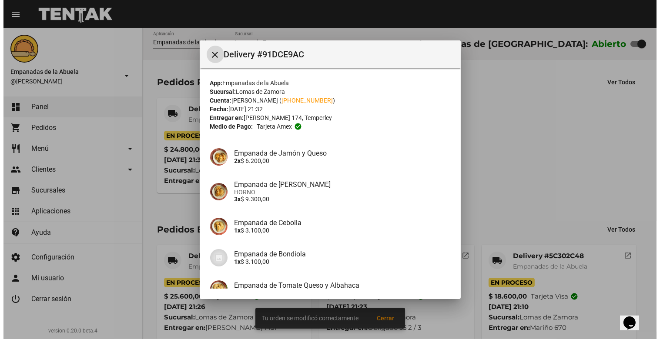
scroll to position [84, 0]
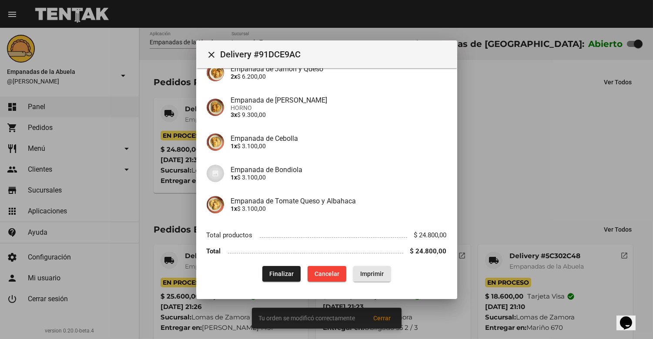
click at [364, 272] on span "Imprimir" at bounding box center [371, 274] width 23 height 7
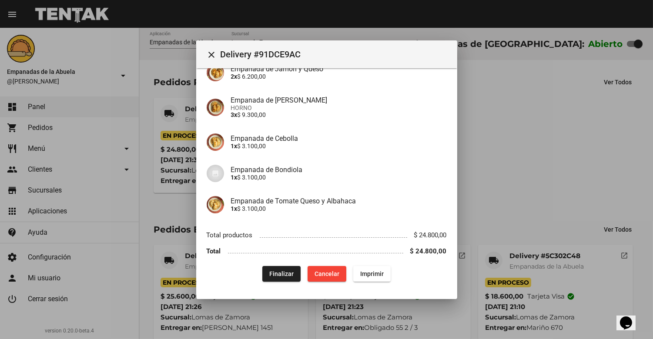
click at [210, 55] on mat-icon "close" at bounding box center [212, 55] width 10 height 10
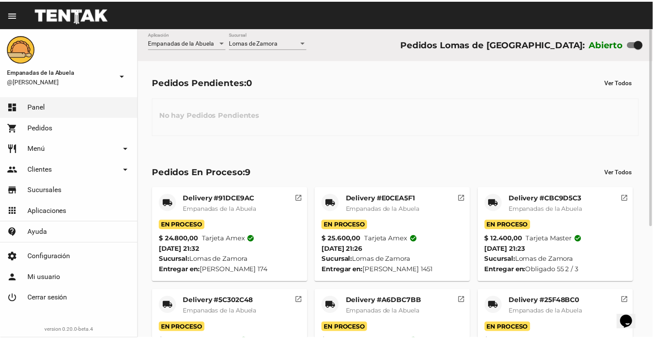
scroll to position [174, 0]
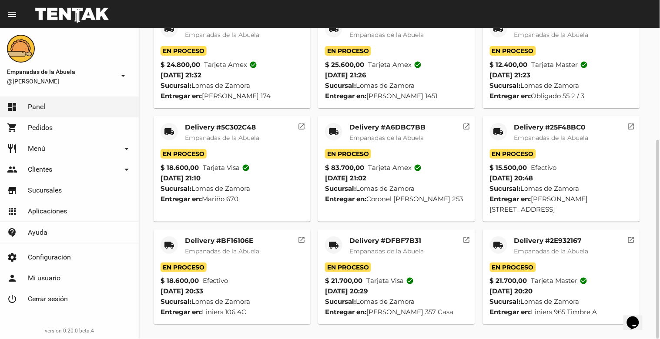
click at [579, 248] on span "Empanadas de la Abuela" at bounding box center [551, 252] width 74 height 8
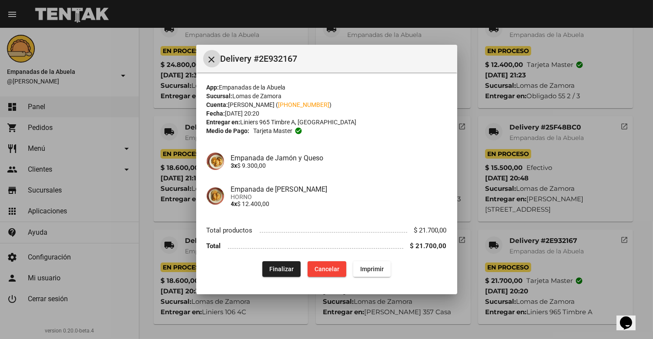
click at [283, 264] on button "Finalizar" at bounding box center [281, 270] width 38 height 16
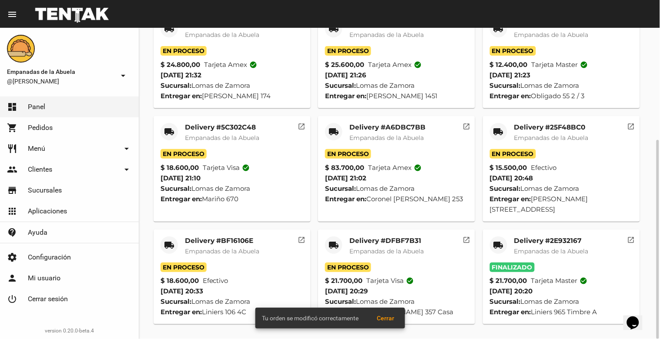
click at [214, 244] on mat-card-title "Delivery #BF16106E" at bounding box center [222, 241] width 74 height 9
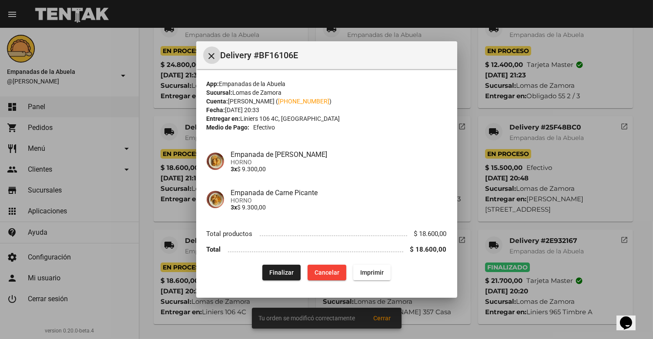
click at [279, 276] on button "Finalizar" at bounding box center [281, 273] width 38 height 16
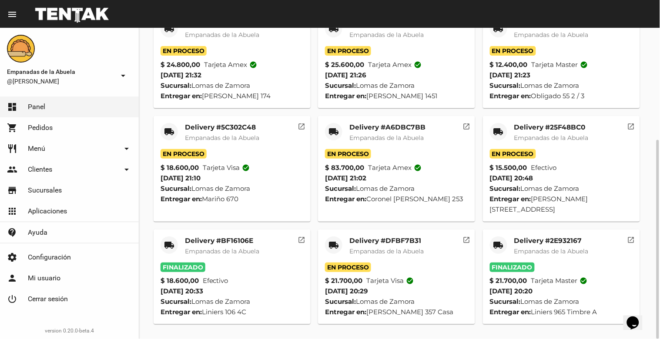
click at [398, 244] on mat-card-title "Delivery #DFBF7B31" at bounding box center [386, 241] width 74 height 9
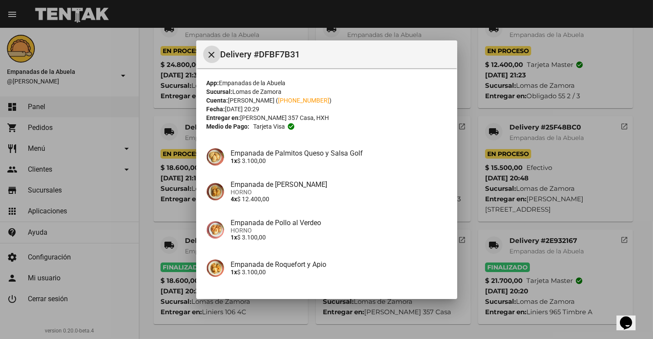
scroll to position [67, 0]
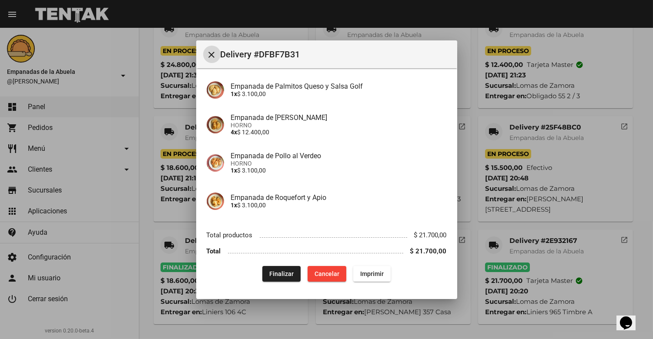
click at [286, 274] on span "Finalizar" at bounding box center [281, 274] width 24 height 7
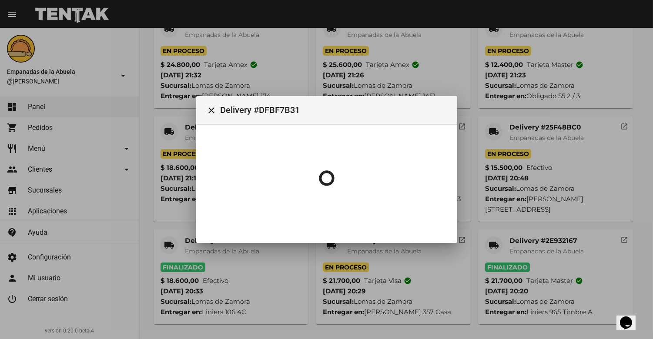
scroll to position [0, 0]
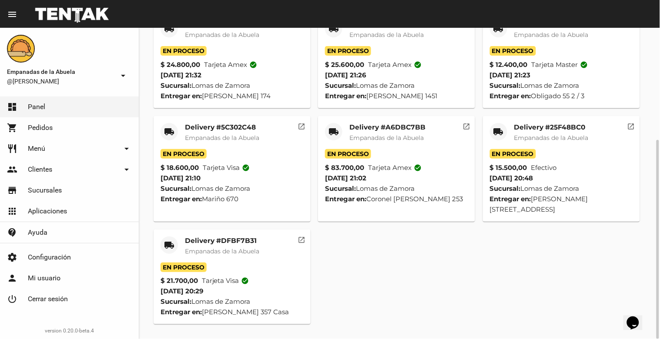
click at [212, 239] on mat-card-title "Delivery #DFBF7B31" at bounding box center [222, 241] width 74 height 9
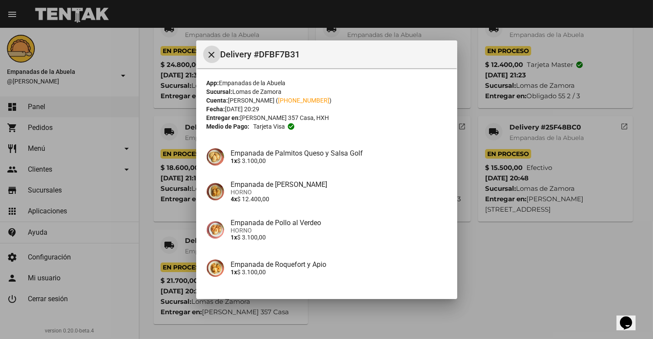
scroll to position [67, 0]
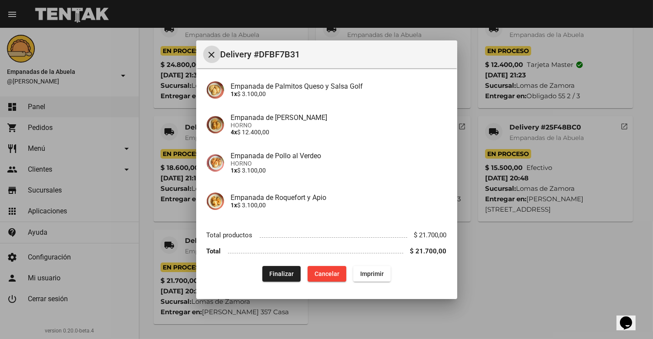
click at [269, 271] on span "Finalizar" at bounding box center [281, 274] width 24 height 7
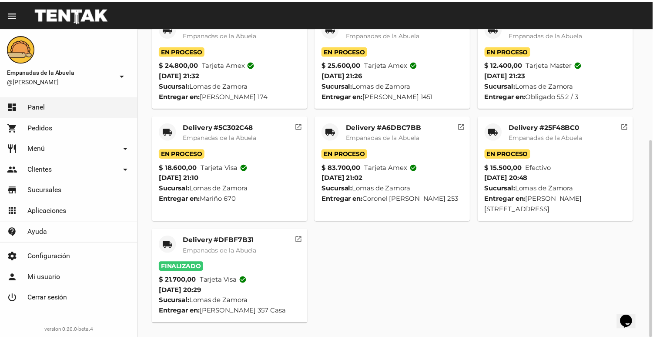
scroll to position [0, 0]
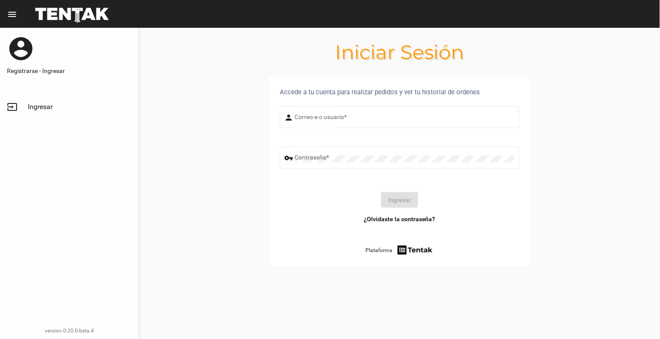
type input "[EMAIL_ADDRESS][DOMAIN_NAME]"
click at [398, 201] on button "Ingresar" at bounding box center [399, 200] width 37 height 16
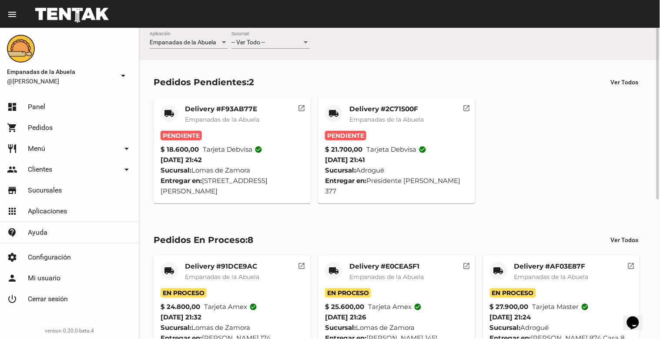
click at [277, 38] on div "-- Ver Todo -- Sucursal" at bounding box center [270, 40] width 78 height 17
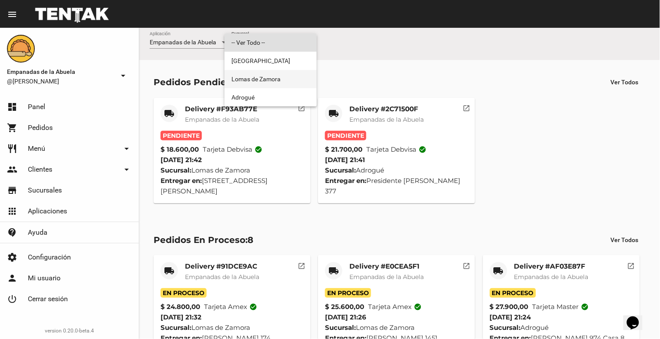
click at [280, 77] on span "Lomas de Zamora" at bounding box center [270, 79] width 78 height 18
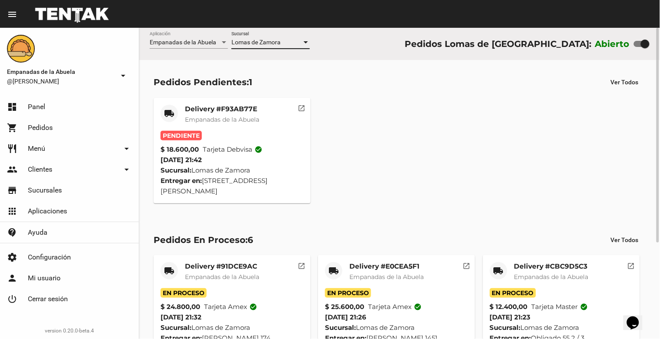
click at [240, 116] on span "Empanadas de la Abuela" at bounding box center [222, 120] width 74 height 8
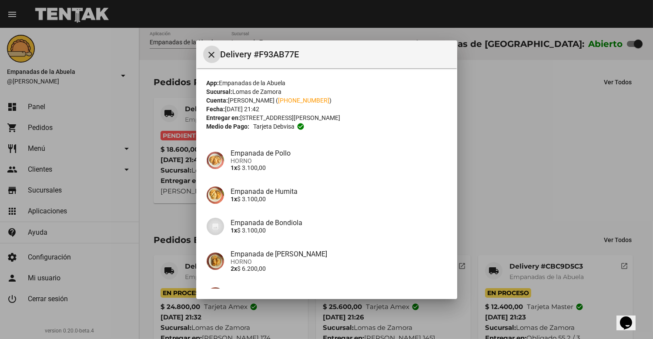
scroll to position [92, 0]
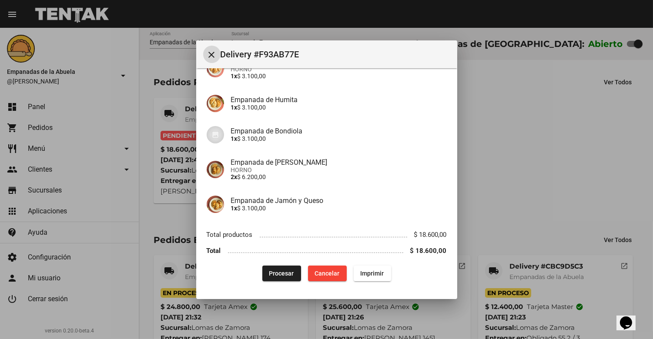
click at [274, 278] on button "Procesar" at bounding box center [281, 274] width 39 height 16
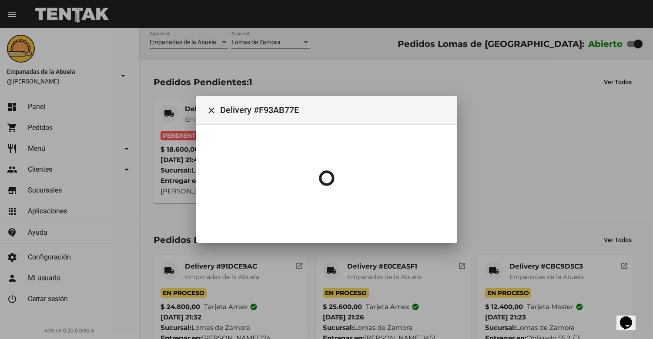
scroll to position [0, 0]
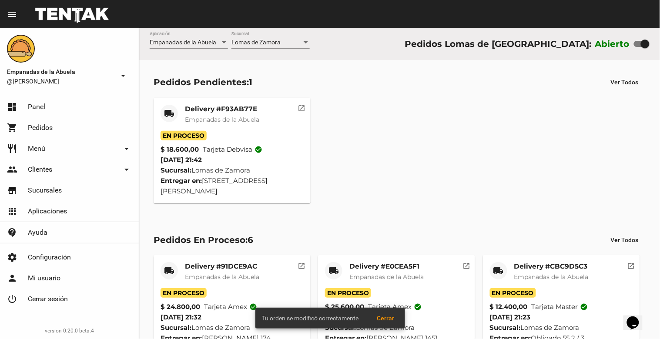
click at [206, 108] on mat-card-title "Delivery #F93AB77E" at bounding box center [222, 109] width 74 height 9
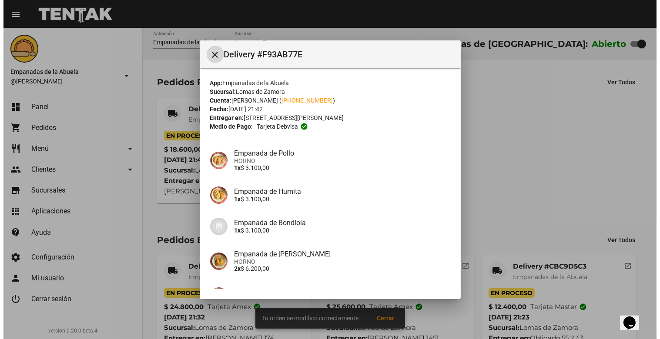
scroll to position [92, 0]
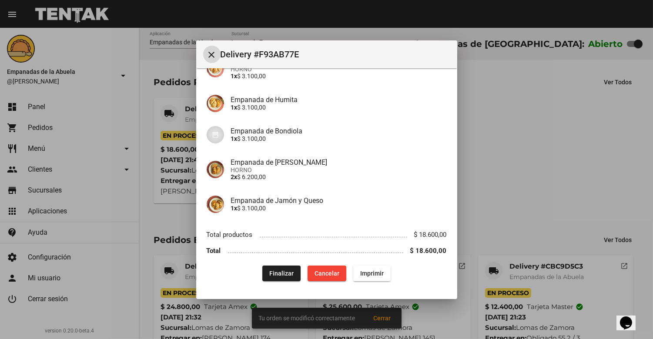
click at [371, 275] on span "Imprimir" at bounding box center [371, 273] width 23 height 7
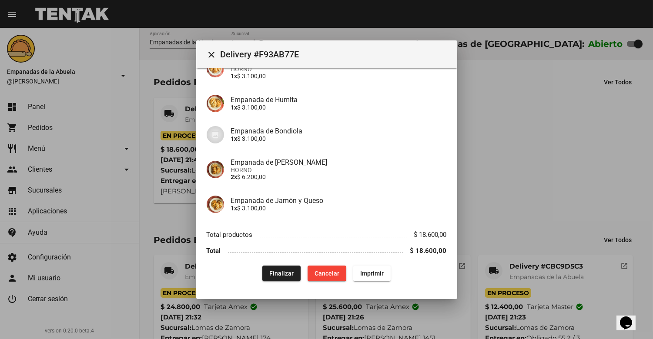
click at [210, 54] on mat-icon "close" at bounding box center [212, 55] width 10 height 10
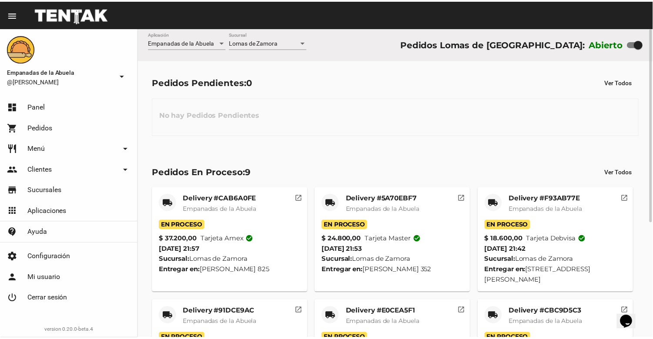
scroll to position [184, 0]
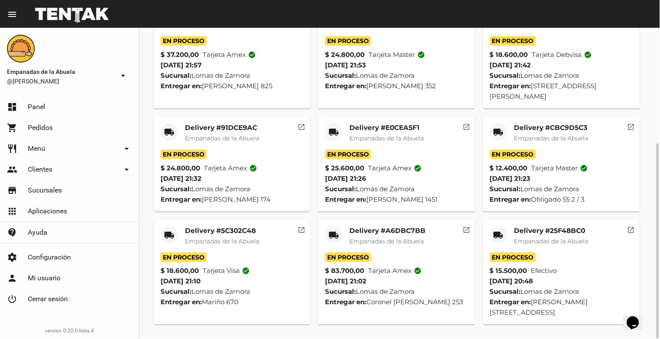
click at [551, 235] on mat-card-title "Delivery #25F48BC0" at bounding box center [551, 231] width 74 height 9
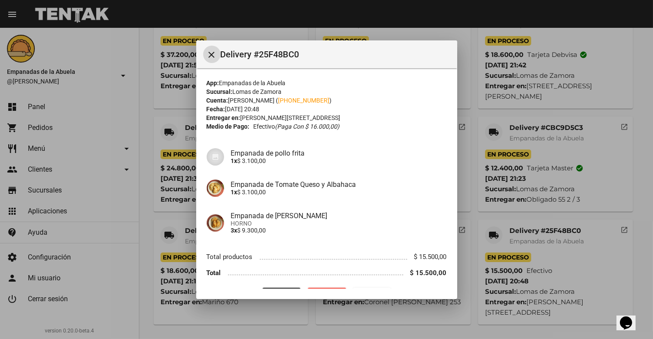
scroll to position [22, 0]
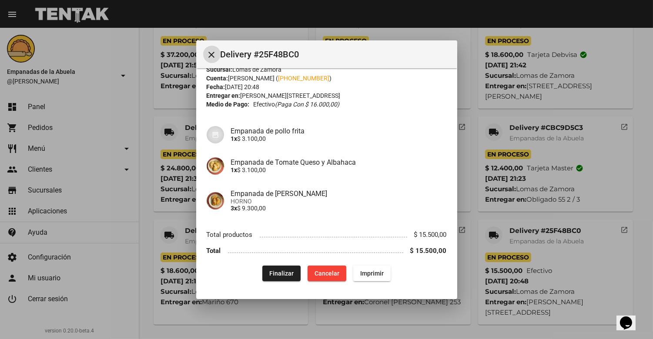
click at [284, 270] on span "Finalizar" at bounding box center [281, 273] width 24 height 7
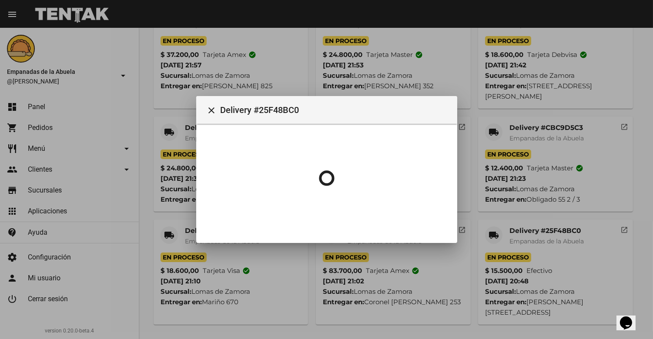
scroll to position [0, 0]
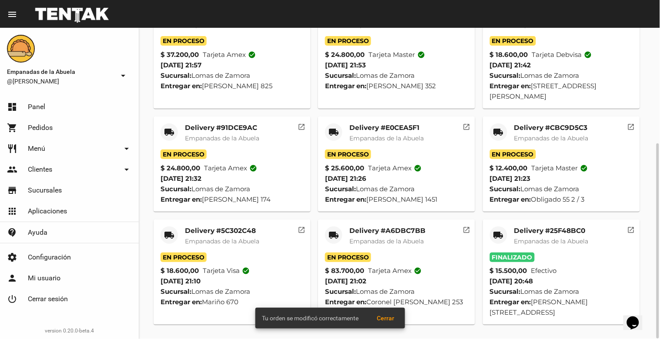
click at [384, 245] on span "Empanadas de la Abuela" at bounding box center [386, 242] width 74 height 8
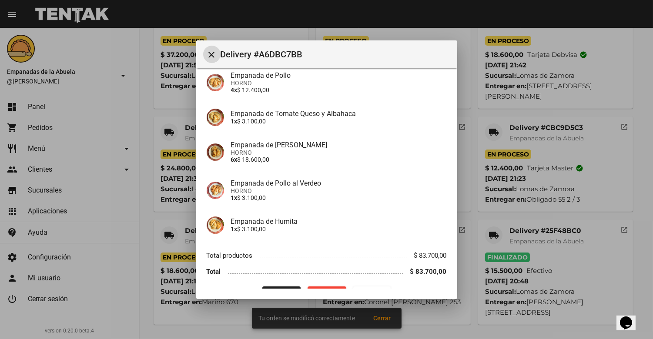
scroll to position [262, 0]
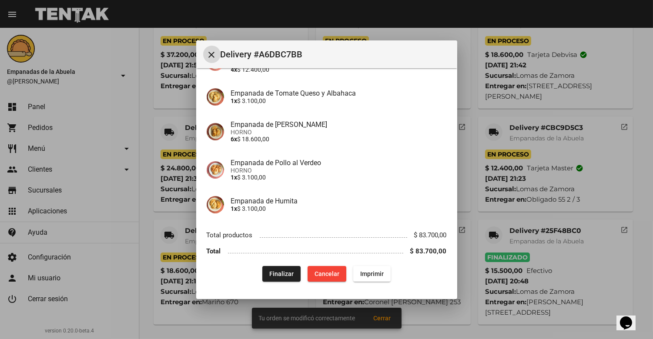
click at [269, 272] on span "Finalizar" at bounding box center [281, 274] width 24 height 7
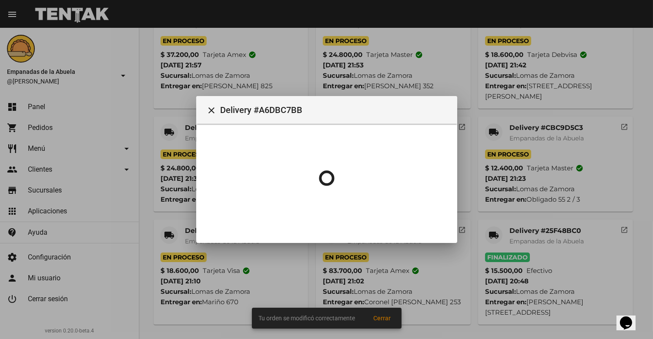
scroll to position [0, 0]
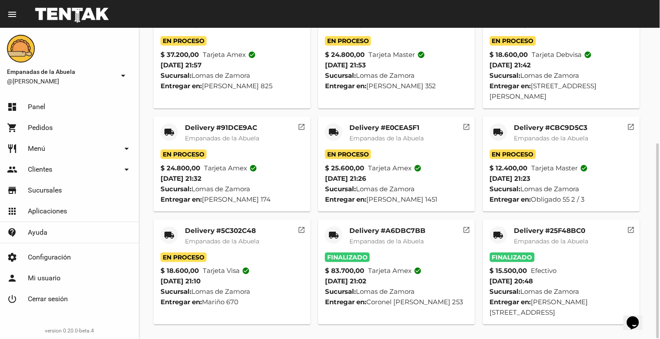
click at [216, 245] on span "Empanadas de la Abuela" at bounding box center [222, 242] width 74 height 8
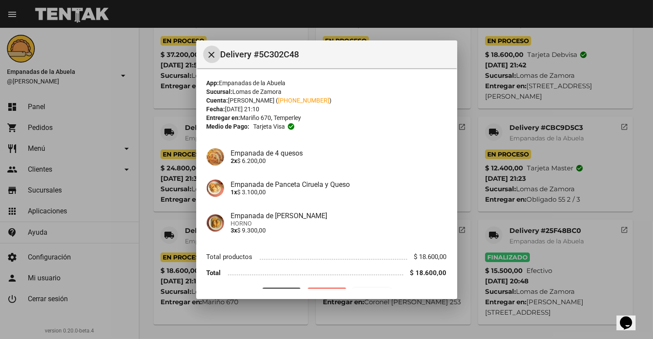
scroll to position [22, 0]
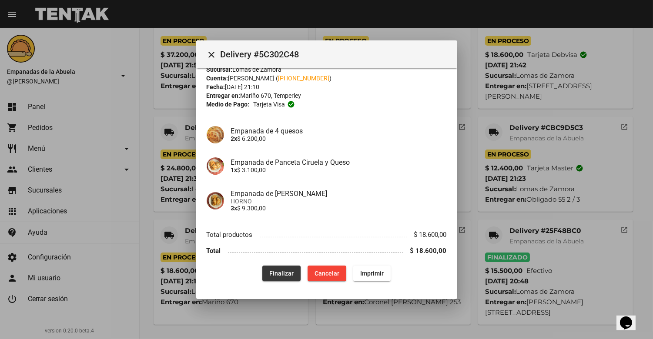
click at [275, 271] on span "Finalizar" at bounding box center [281, 273] width 24 height 7
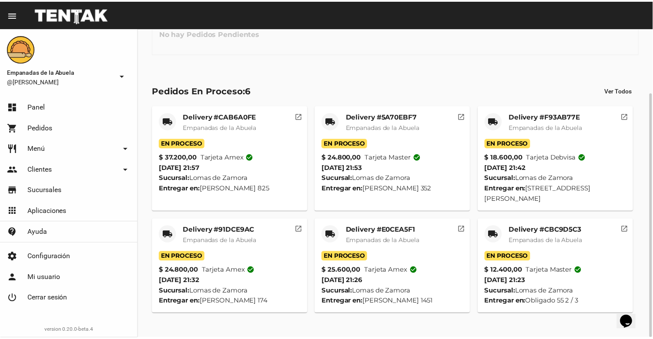
scroll to position [0, 0]
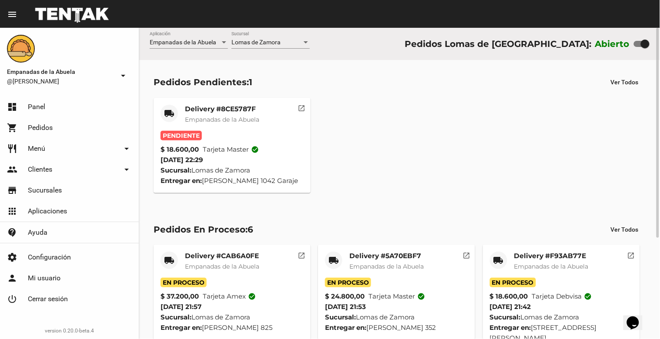
click at [215, 114] on div "Delivery #8CE5787F Empanadas de la Abuela" at bounding box center [222, 118] width 74 height 26
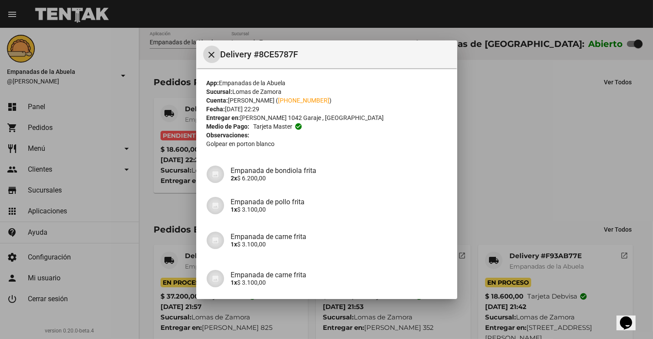
scroll to position [109, 0]
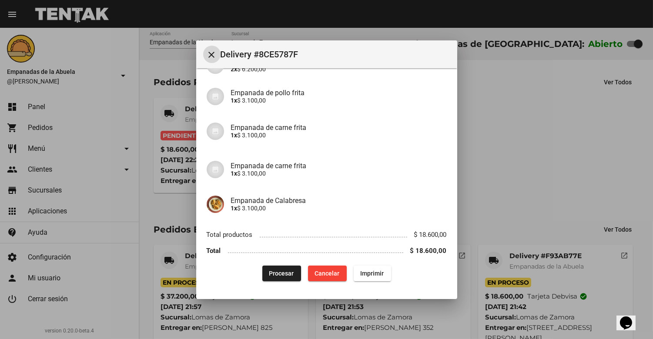
click at [280, 270] on span "Procesar" at bounding box center [281, 273] width 25 height 7
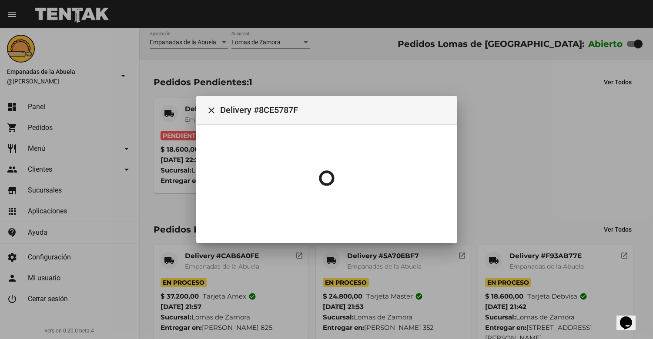
scroll to position [0, 0]
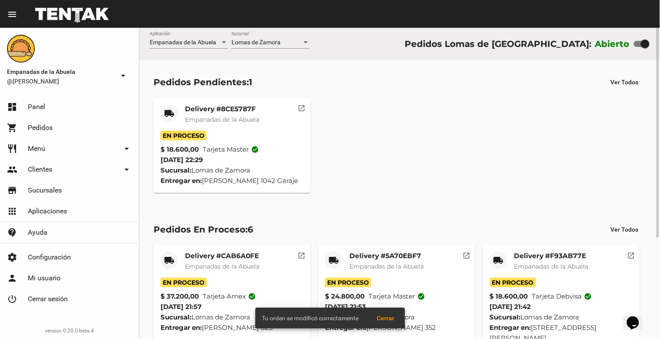
click at [228, 118] on span "Empanadas de la Abuela" at bounding box center [222, 120] width 74 height 8
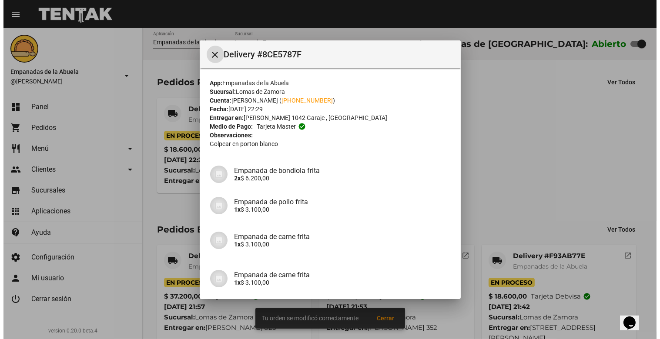
scroll to position [109, 0]
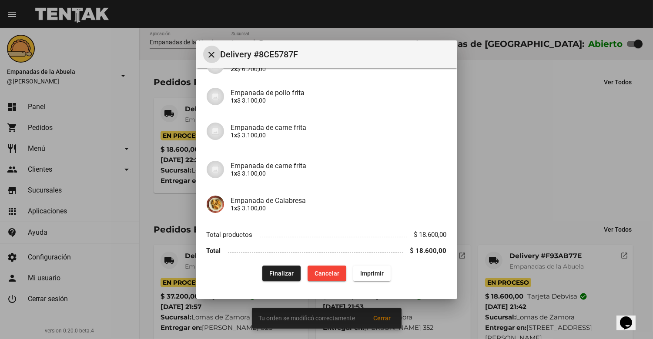
click at [368, 268] on button "Imprimir" at bounding box center [371, 274] width 37 height 16
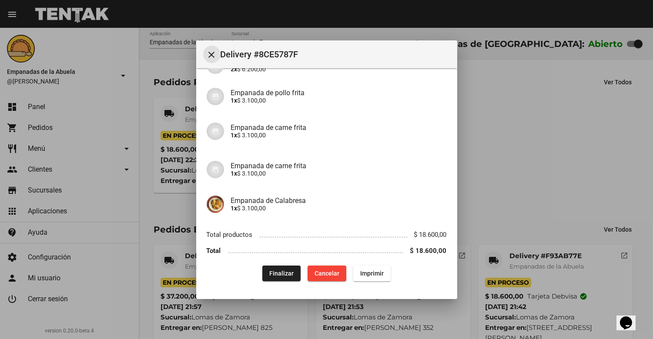
click at [215, 54] on mat-icon "close" at bounding box center [212, 55] width 10 height 10
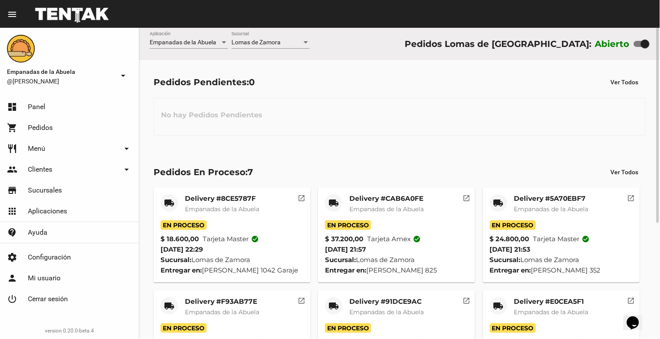
click at [644, 43] on div at bounding box center [645, 44] width 9 height 9
click at [638, 47] on input "checkbox" at bounding box center [638, 47] width 0 height 0
click at [644, 43] on div at bounding box center [645, 44] width 9 height 9
click at [638, 47] on input "checkbox" at bounding box center [638, 47] width 0 height 0
checkbox input "false"
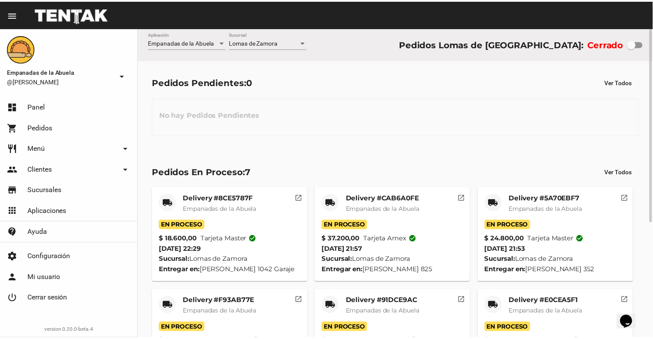
scroll to position [184, 0]
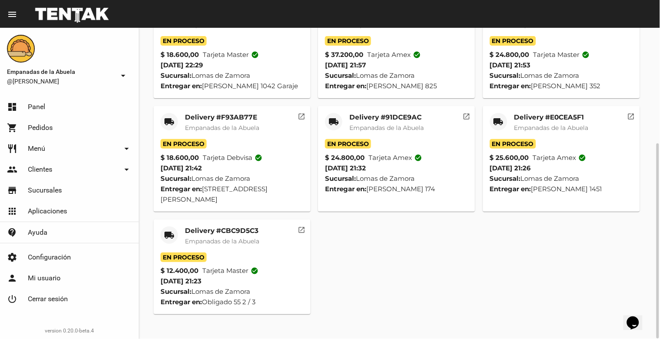
click at [205, 246] on div "Delivery #CBC9D5C3 Empanadas de la Abuela" at bounding box center [222, 240] width 74 height 26
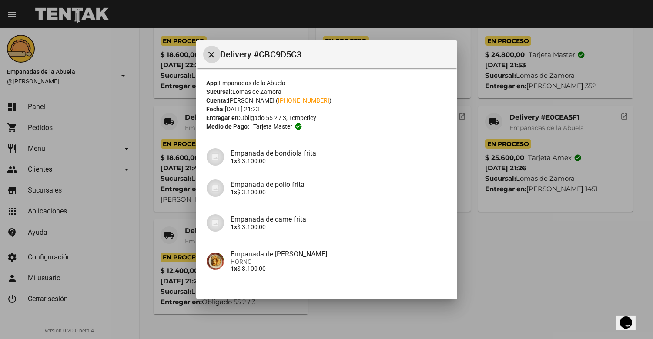
scroll to position [60, 0]
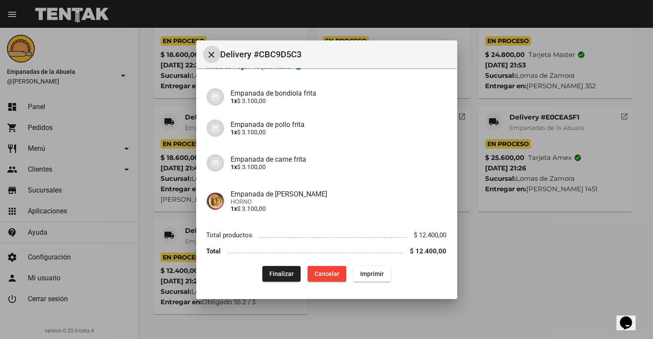
click at [284, 272] on span "Finalizar" at bounding box center [281, 274] width 24 height 7
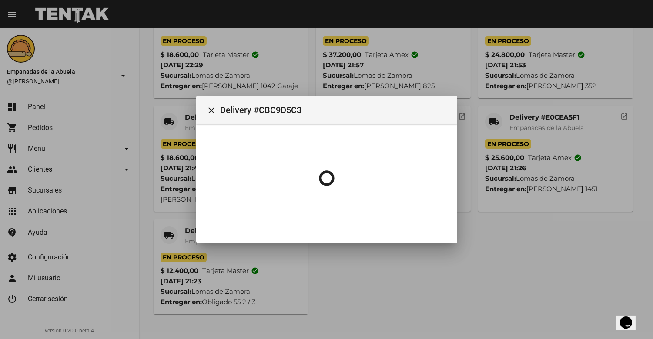
scroll to position [0, 0]
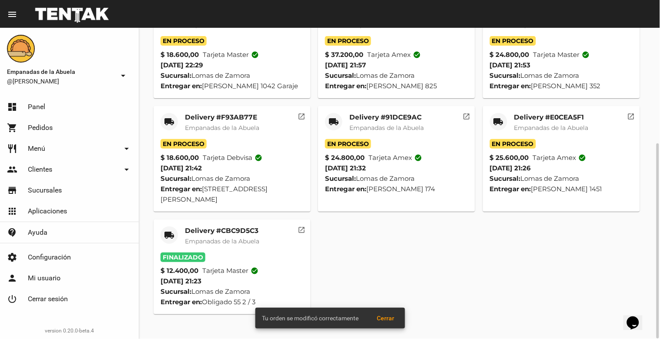
click at [541, 132] on span "Empanadas de la Abuela" at bounding box center [551, 128] width 74 height 8
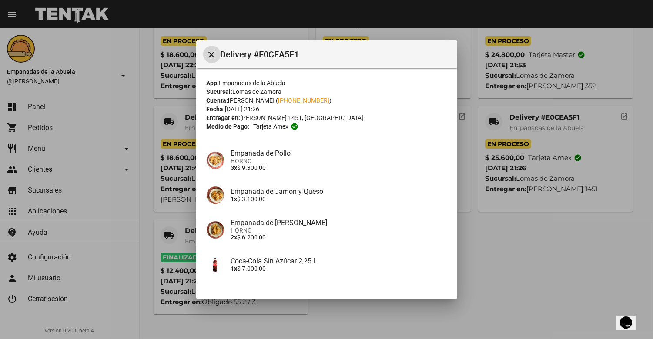
scroll to position [60, 0]
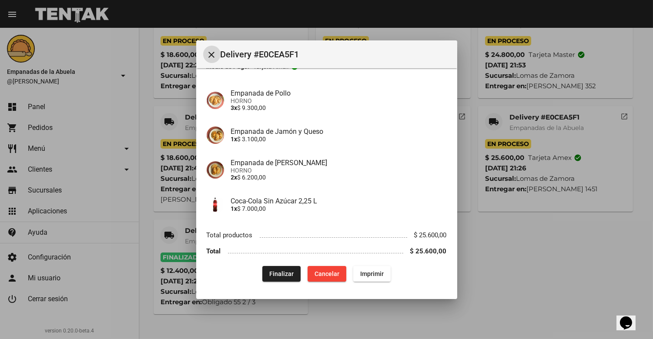
click at [274, 267] on button "Finalizar" at bounding box center [281, 274] width 38 height 16
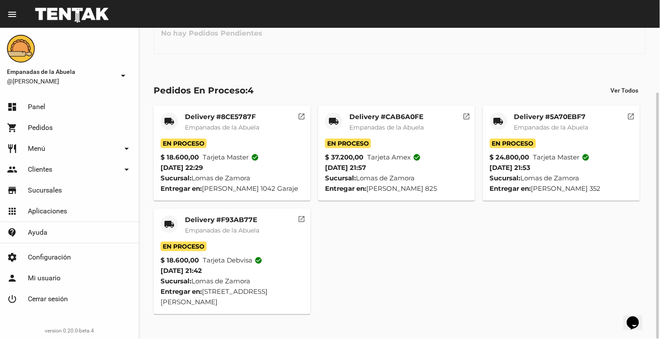
scroll to position [0, 0]
